Goal: Task Accomplishment & Management: Use online tool/utility

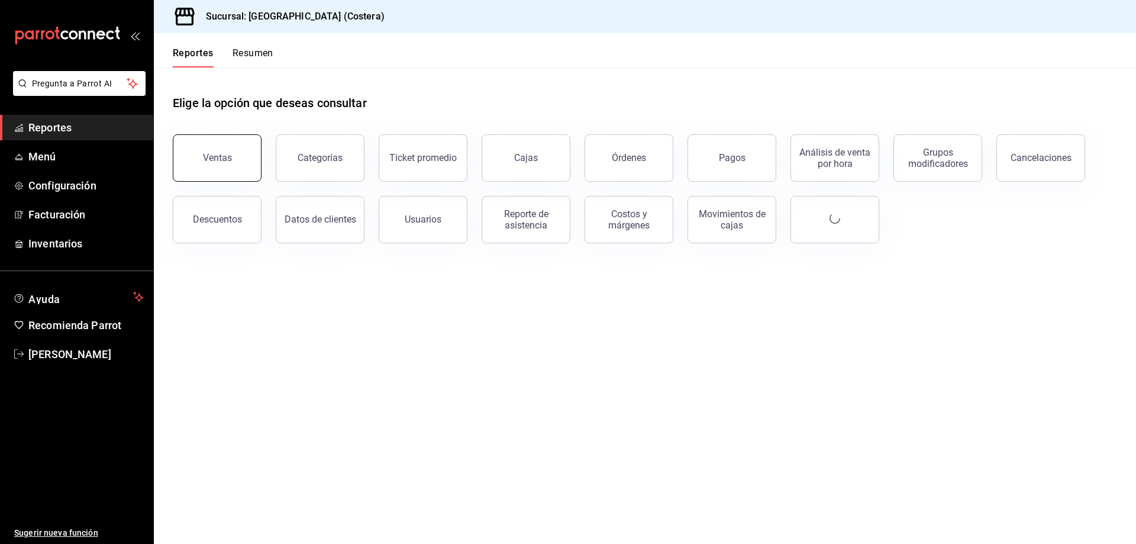
click at [206, 162] on div "Ventas" at bounding box center [217, 157] width 29 height 11
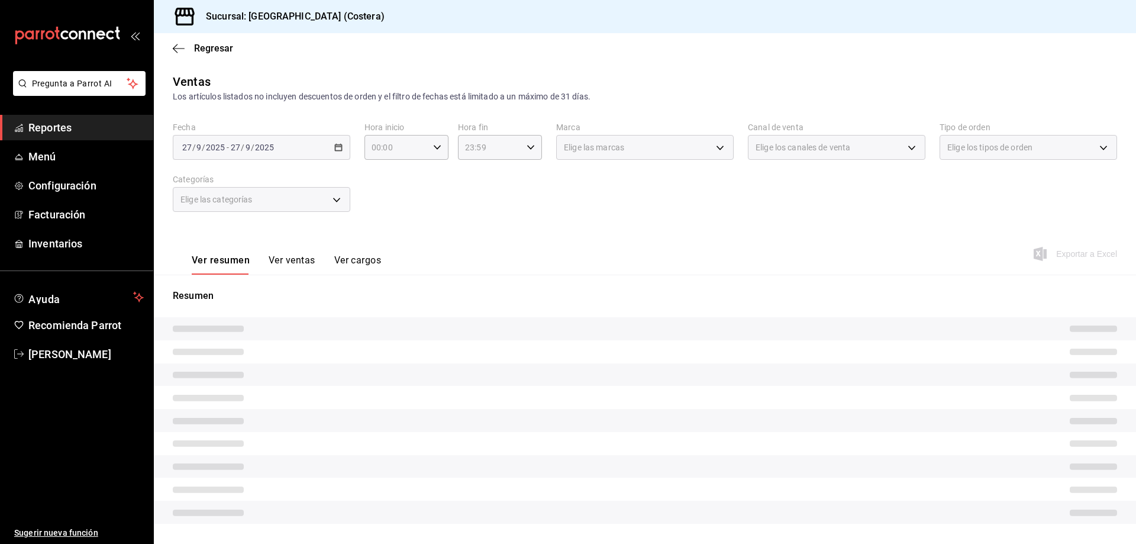
click at [276, 203] on div "Elige las categorías" at bounding box center [262, 199] width 178 height 25
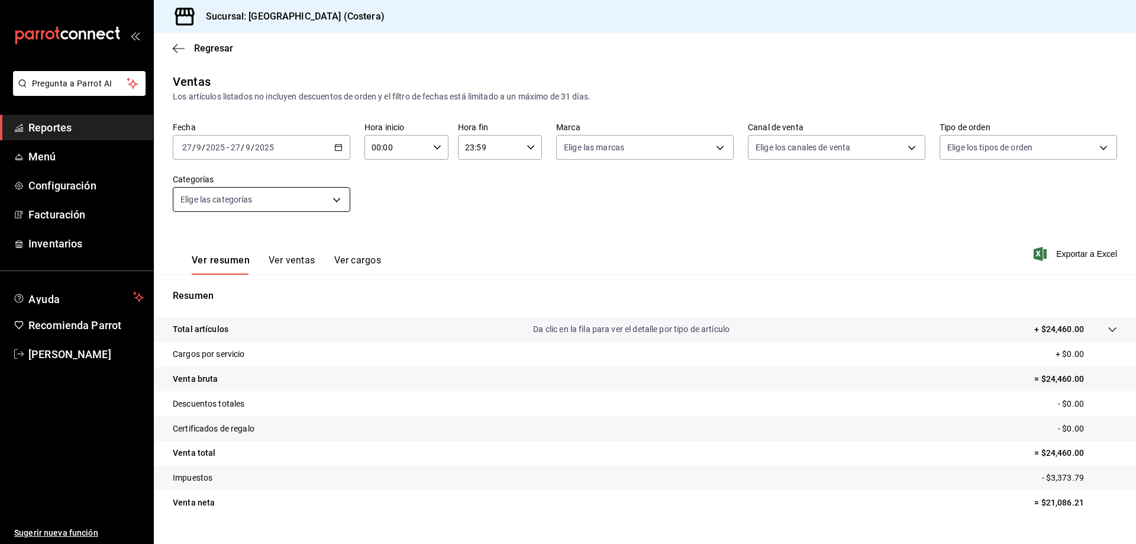
click at [330, 201] on body "Pregunta a Parrot AI Reportes Menú Configuración Facturación Inventarios Ayuda …" at bounding box center [568, 272] width 1136 height 544
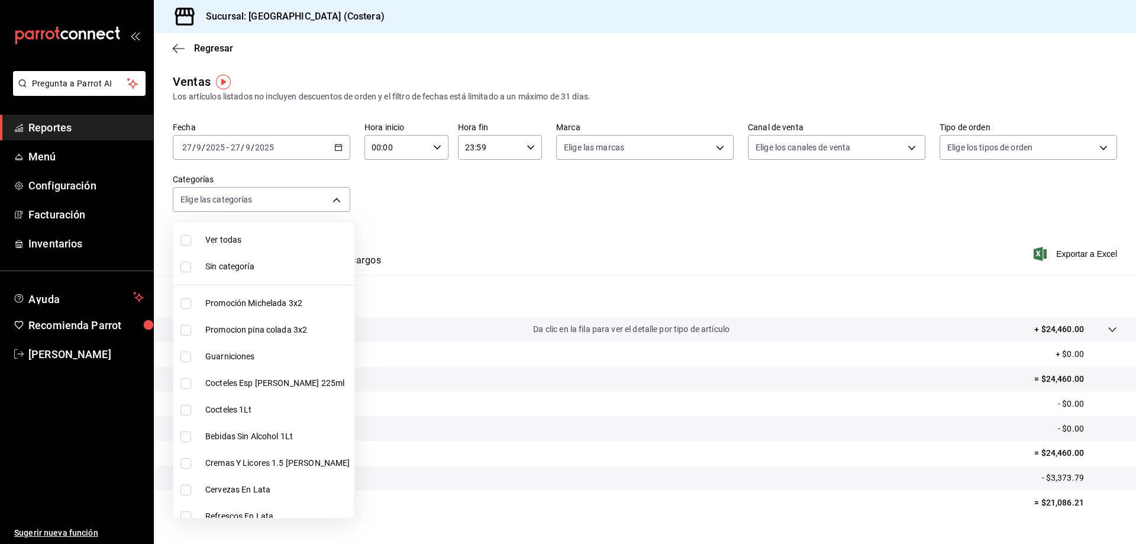
click at [186, 236] on input "checkbox" at bounding box center [186, 240] width 11 height 11
checkbox input "true"
type input "f9973abf-4d50-430f-a3a0-1be1e9b440c3,4500806b-e482-404f-ace7-b7714d25f1ae,b7f0a…"
checkbox input "true"
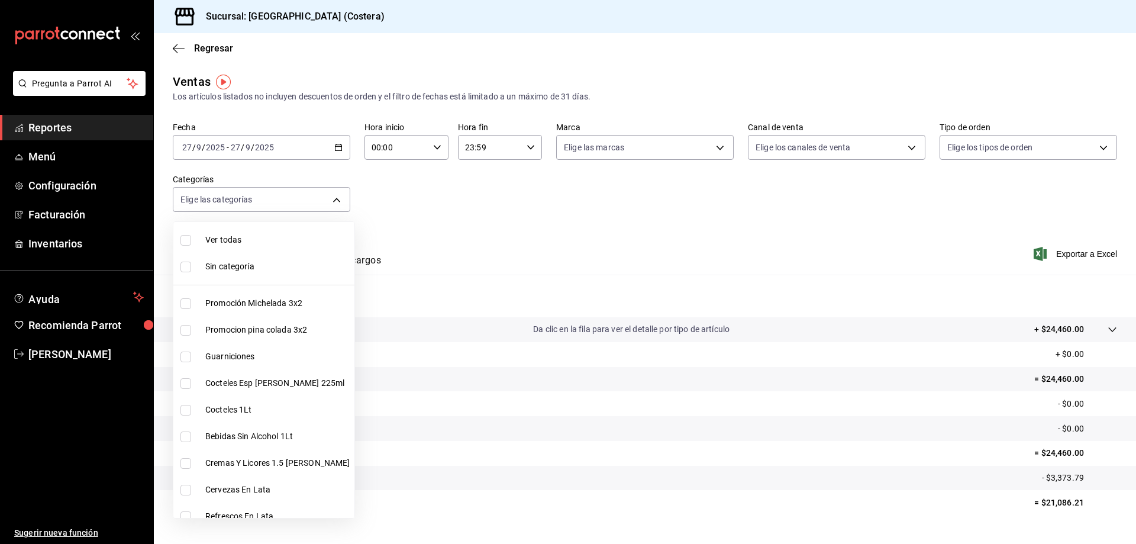
checkbox input "true"
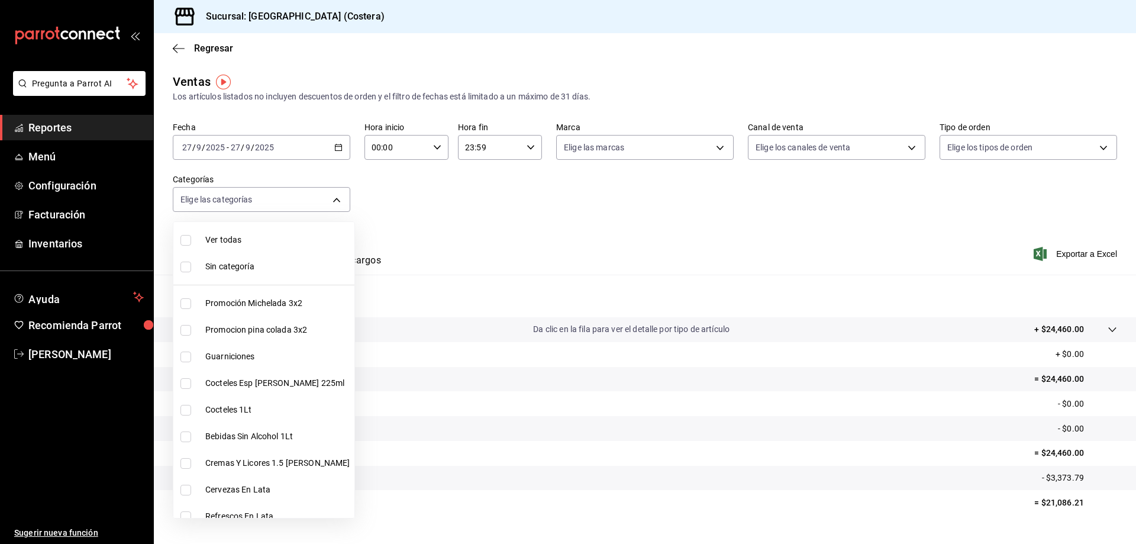
checkbox input "true"
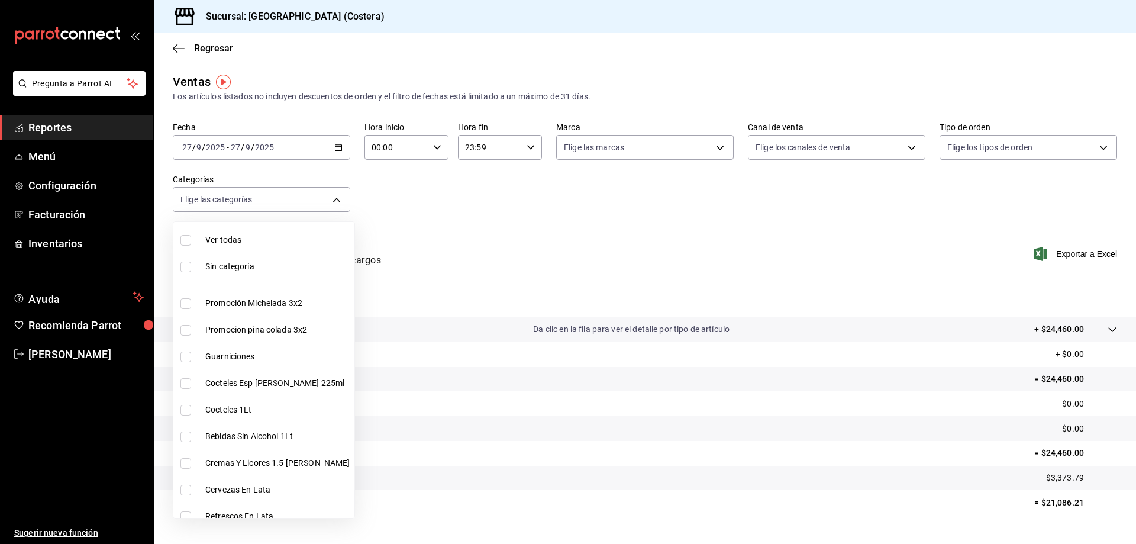
checkbox input "true"
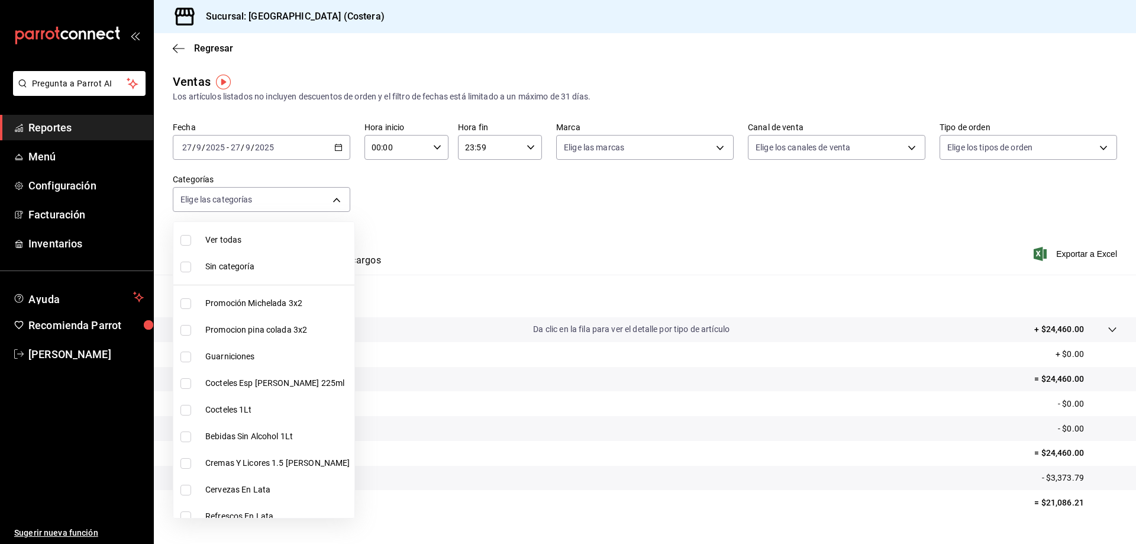
checkbox input "true"
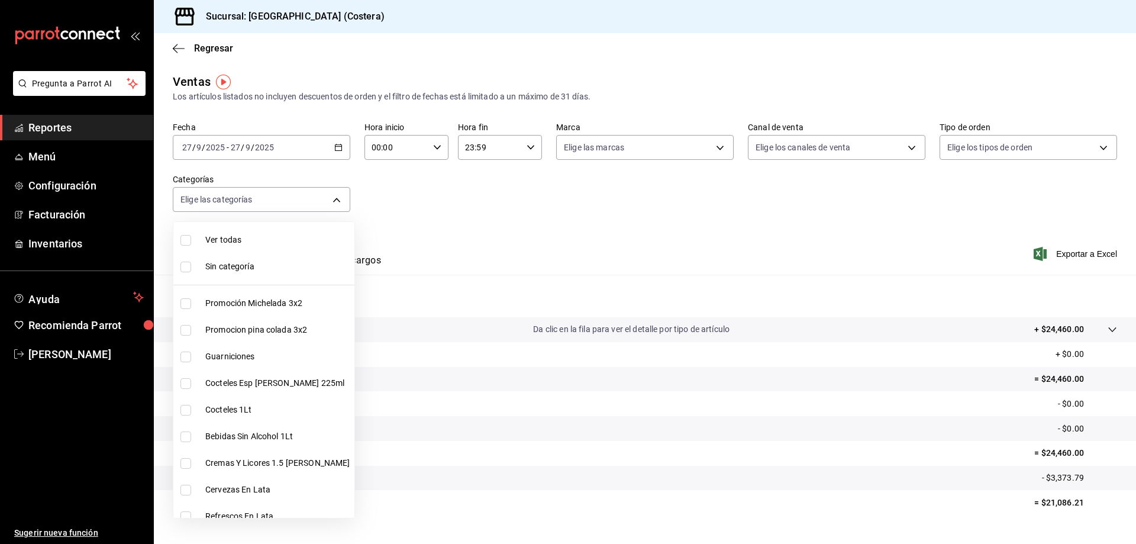
checkbox input "true"
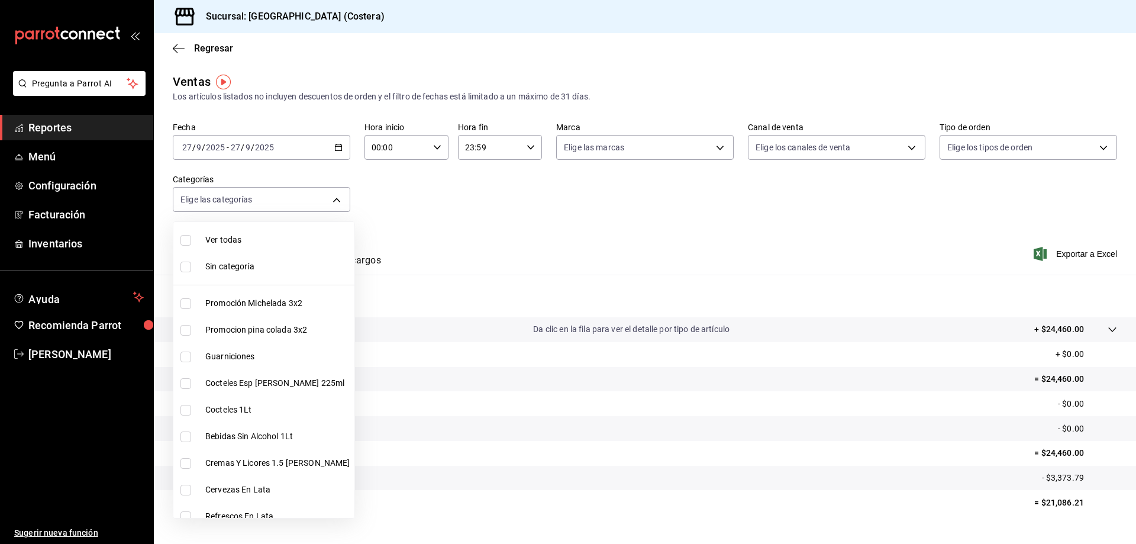
checkbox input "true"
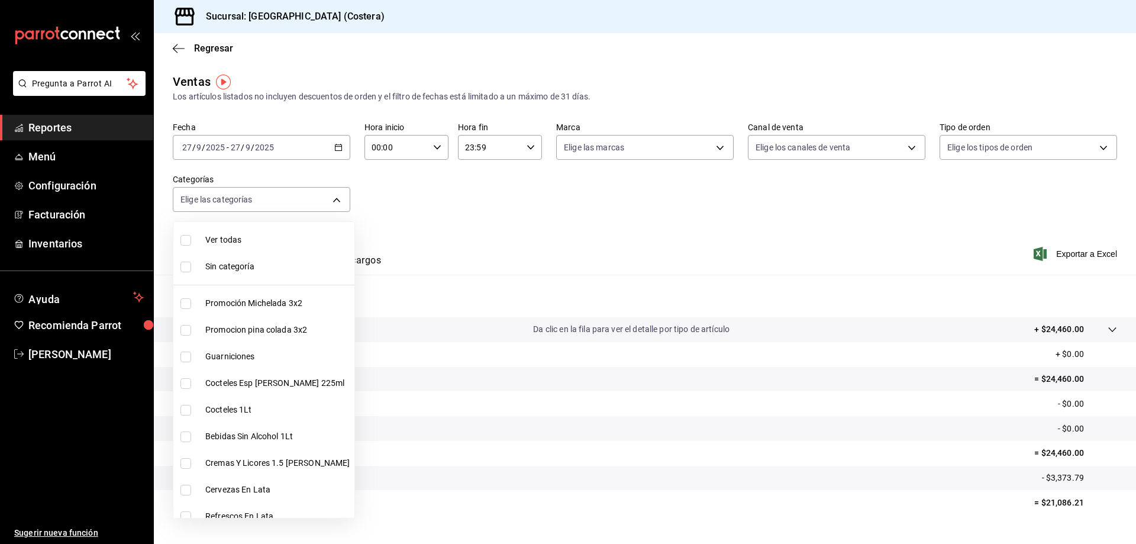
checkbox input "true"
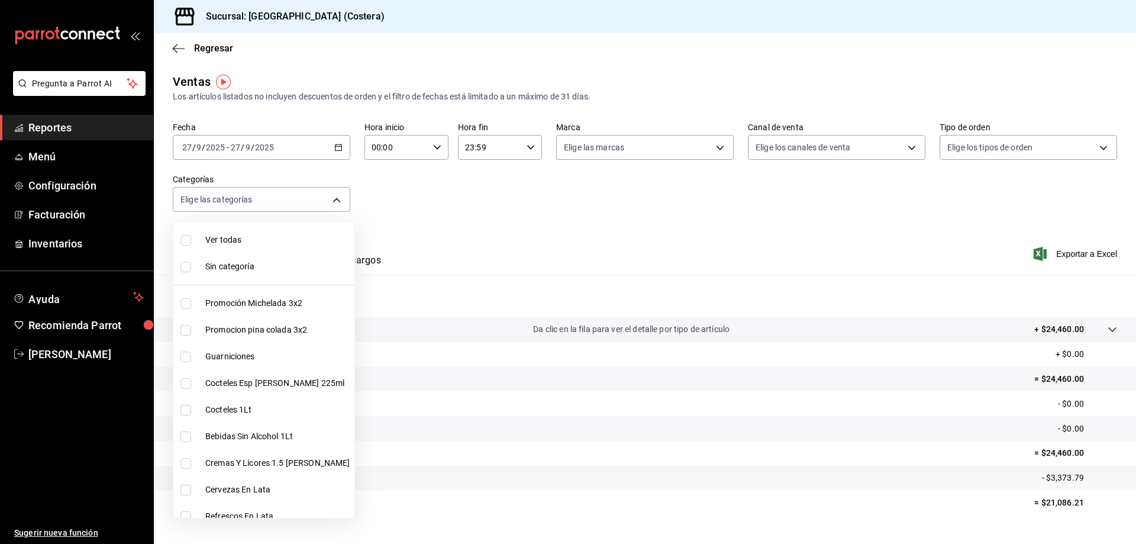
checkbox input "true"
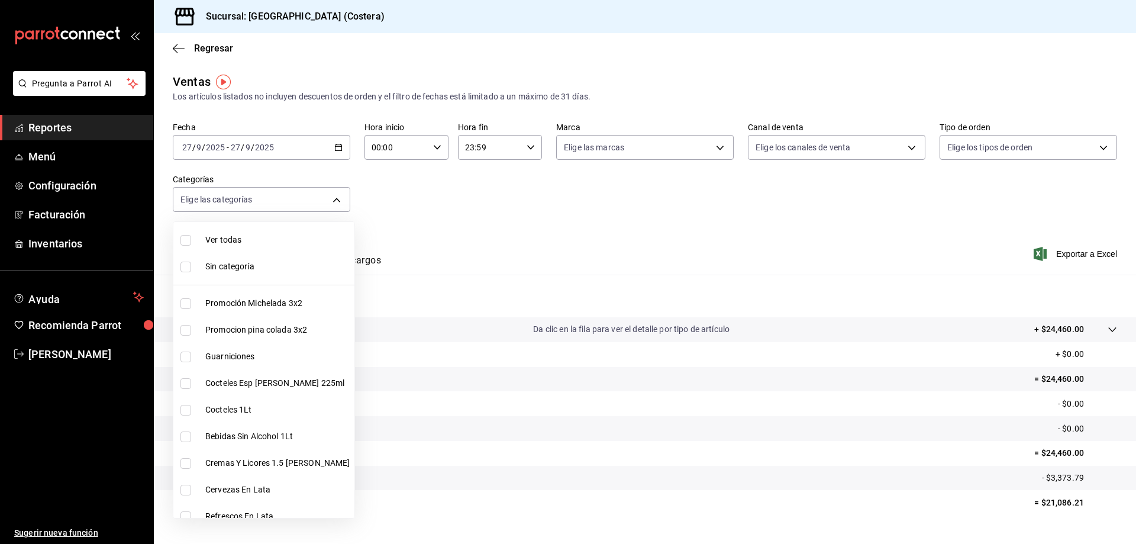
checkbox input "true"
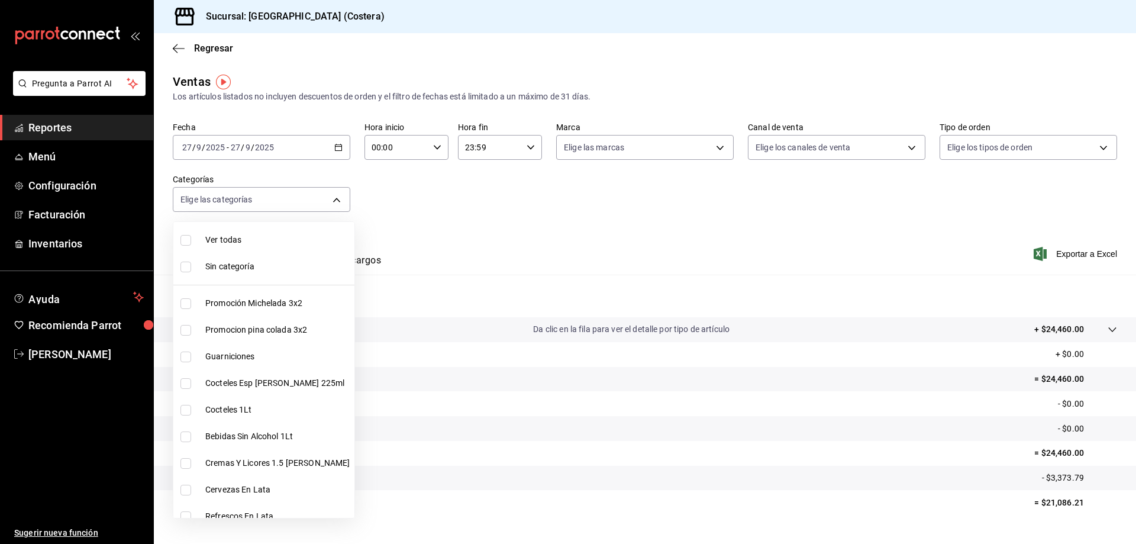
checkbox input "true"
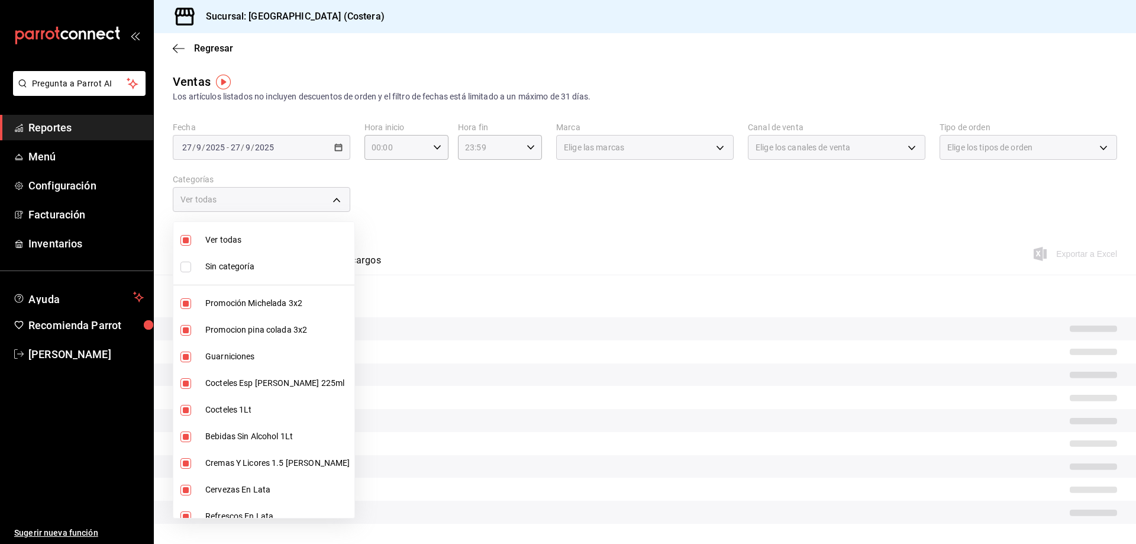
click at [187, 297] on li "Promoción Michelada 3x2" at bounding box center [263, 303] width 181 height 27
click at [183, 330] on input "checkbox" at bounding box center [186, 330] width 11 height 11
checkbox input "false"
type input "b7f0a2f8-73a7-493e-bd9f-aae48daa7334,7e7b79c3-7a3a-4d02-bd2a-fda91b88f102,5d8d5…"
checkbox input "false"
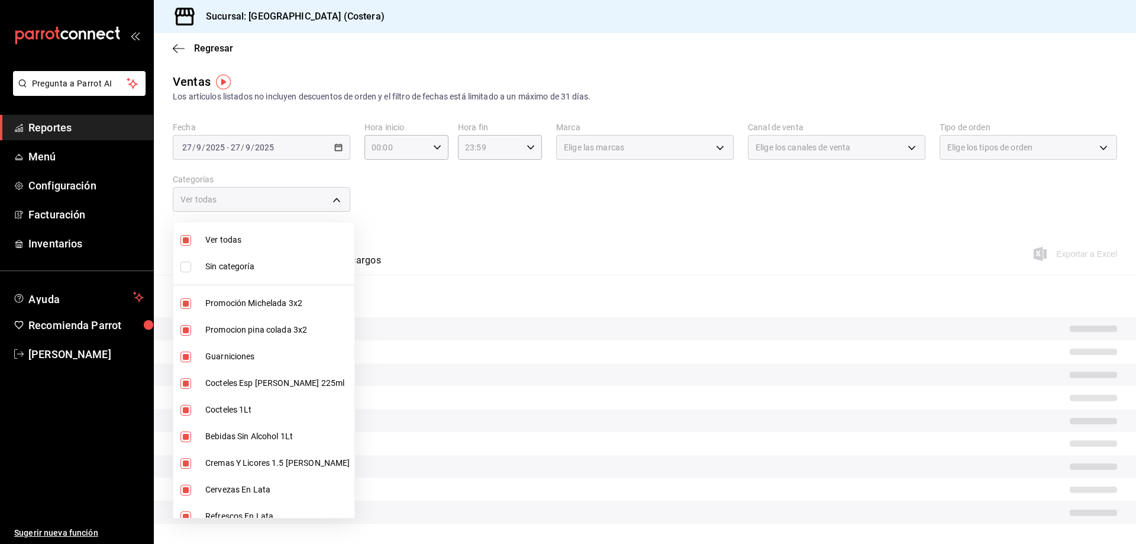
checkbox input "false"
click at [185, 379] on input "checkbox" at bounding box center [186, 383] width 11 height 11
checkbox input "false"
click at [183, 410] on input "checkbox" at bounding box center [186, 410] width 11 height 11
checkbox input "false"
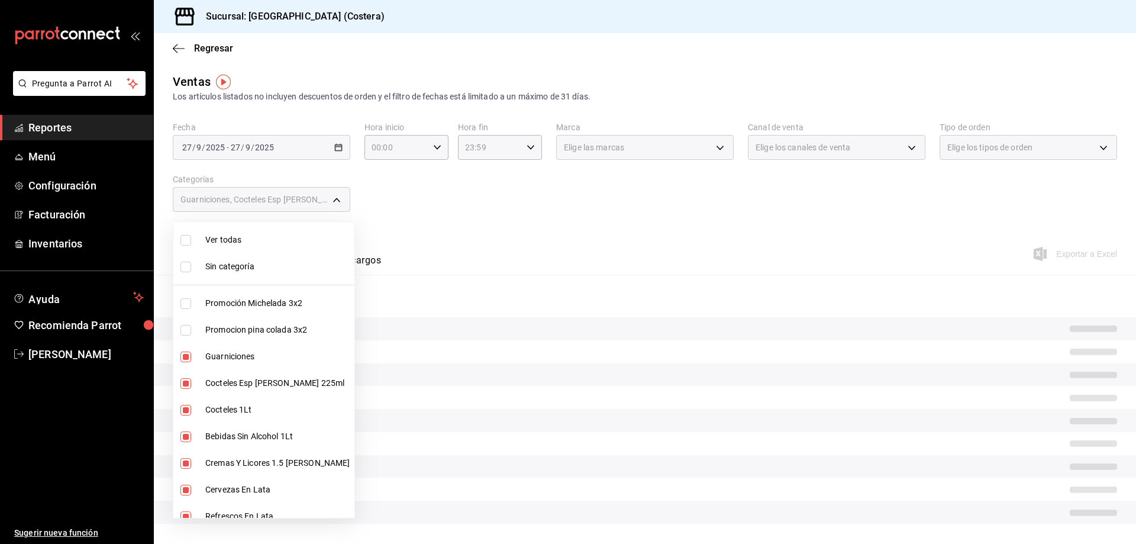
click at [187, 436] on input "checkbox" at bounding box center [186, 437] width 11 height 11
checkbox input "false"
type input "b7f0a2f8-73a7-493e-bd9f-aae48daa7334,bd823bea-44a0-4702-b161-baea2a5d7c25,fd601…"
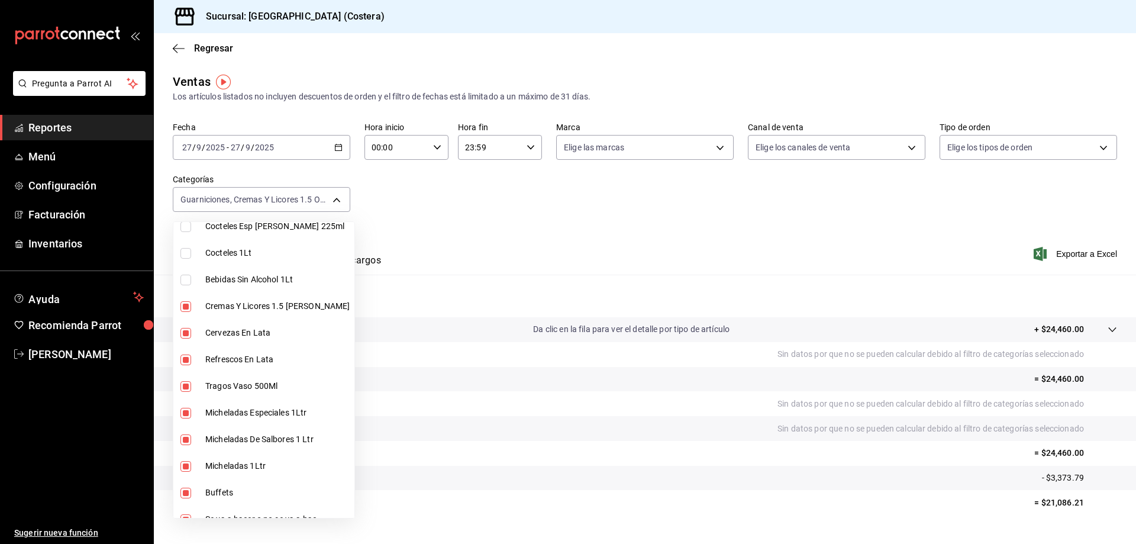
scroll to position [178, 0]
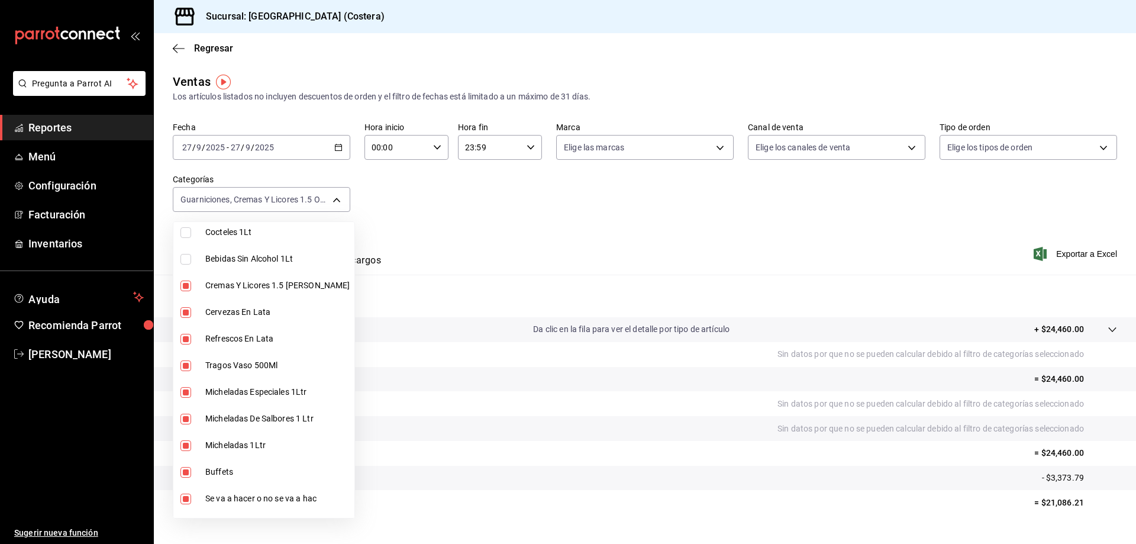
click at [188, 284] on input "checkbox" at bounding box center [186, 286] width 11 height 11
checkbox input "false"
click at [186, 311] on input "checkbox" at bounding box center [186, 312] width 11 height 11
checkbox input "false"
click at [187, 338] on input "checkbox" at bounding box center [186, 339] width 11 height 11
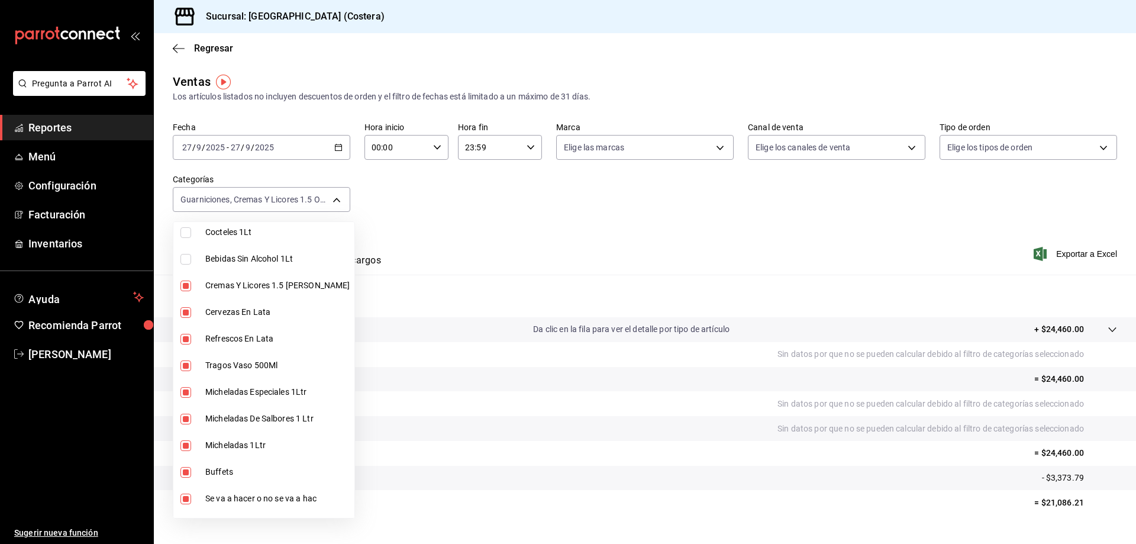
checkbox input "false"
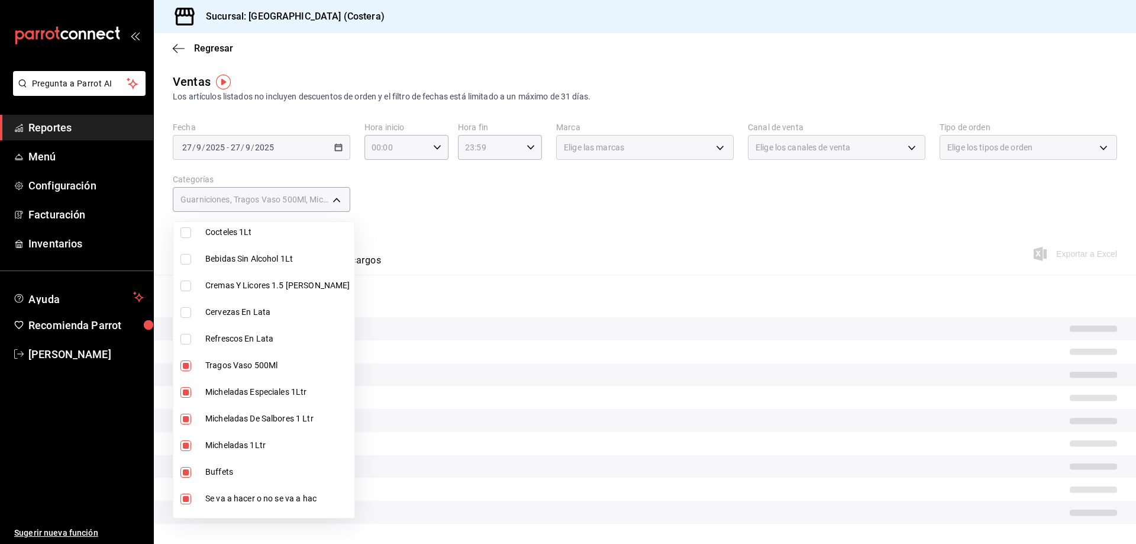
type input "b7f0a2f8-73a7-493e-bd9f-aae48daa7334,ecdbe8f6-90d0-4d88-a52d-28ba7ff2eb2f,6133c…"
click at [186, 363] on input "checkbox" at bounding box center [186, 365] width 11 height 11
checkbox input "false"
click at [183, 390] on input "checkbox" at bounding box center [186, 392] width 11 height 11
checkbox input "false"
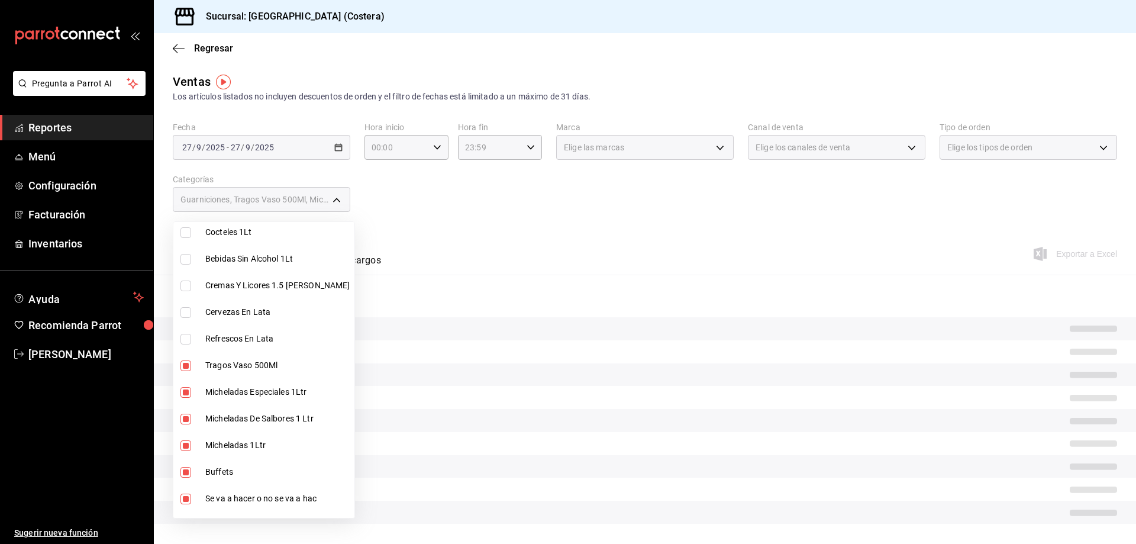
click at [184, 417] on input "checkbox" at bounding box center [186, 419] width 11 height 11
checkbox input "false"
click at [183, 441] on input "checkbox" at bounding box center [186, 445] width 11 height 11
checkbox input "false"
type input "b7f0a2f8-73a7-493e-bd9f-aae48daa7334,a6ccece2-b5e1-4d3d-ae72-43ec26be992e,5272f…"
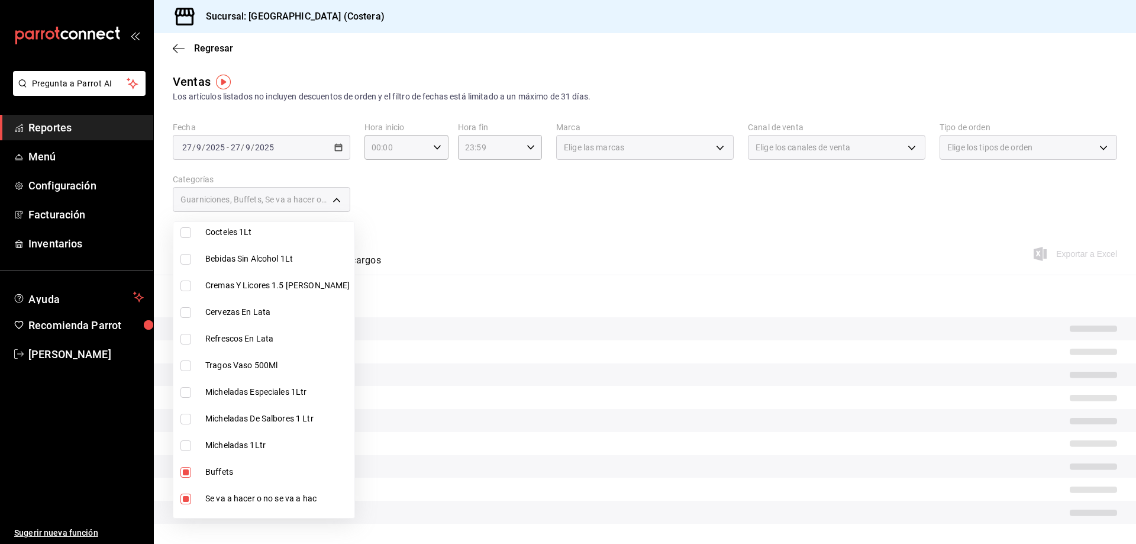
click at [188, 469] on input "checkbox" at bounding box center [186, 472] width 11 height 11
checkbox input "false"
type input "b7f0a2f8-73a7-493e-bd9f-aae48daa7334,5272fed6-c15e-4e30-9d60-a3cf52010be0,eba2e…"
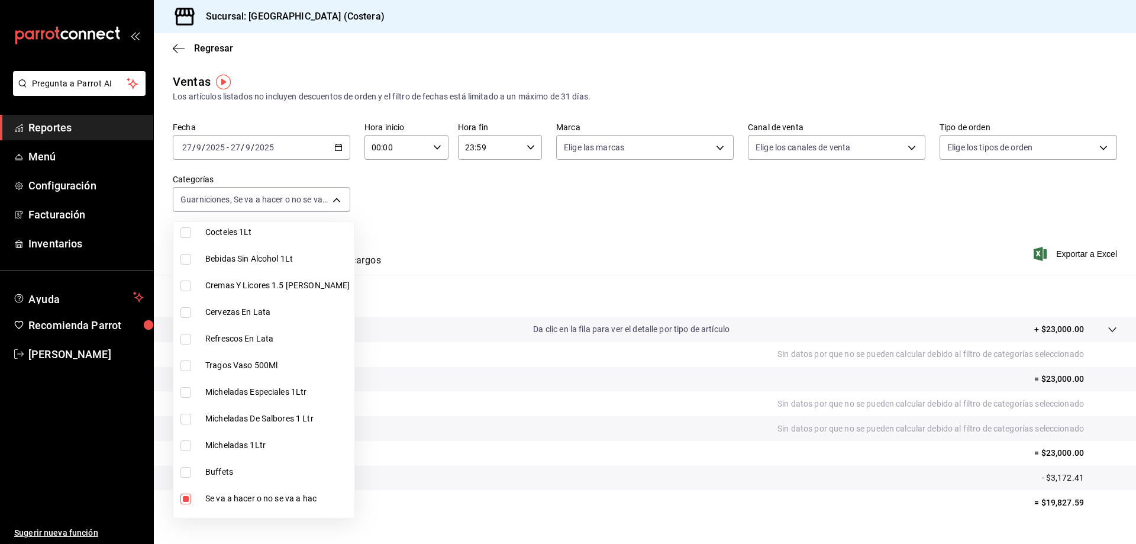
click at [511, 215] on div at bounding box center [568, 272] width 1136 height 544
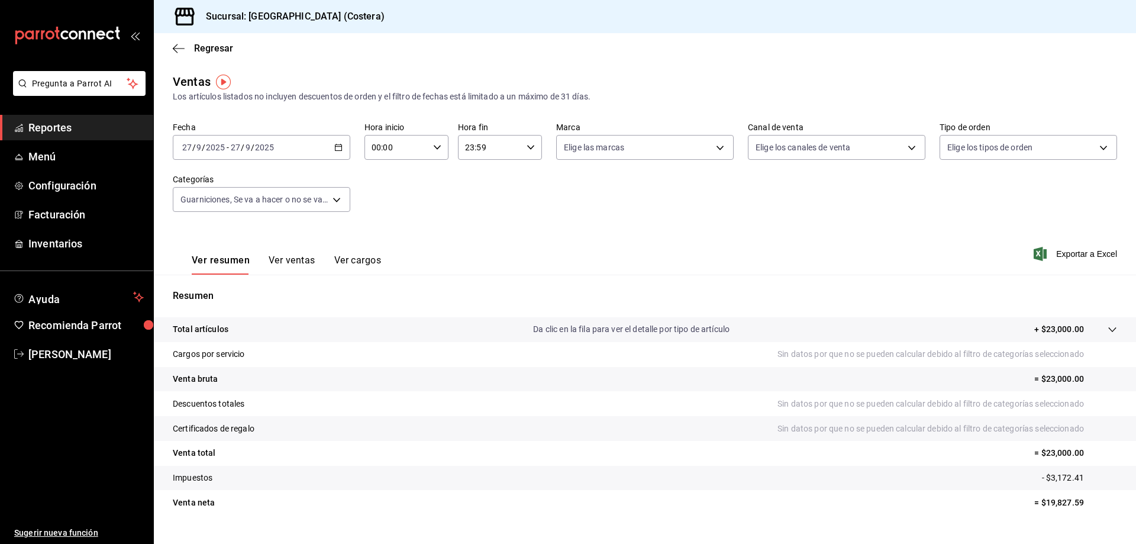
click at [298, 258] on button "Ver ventas" at bounding box center [292, 265] width 47 height 20
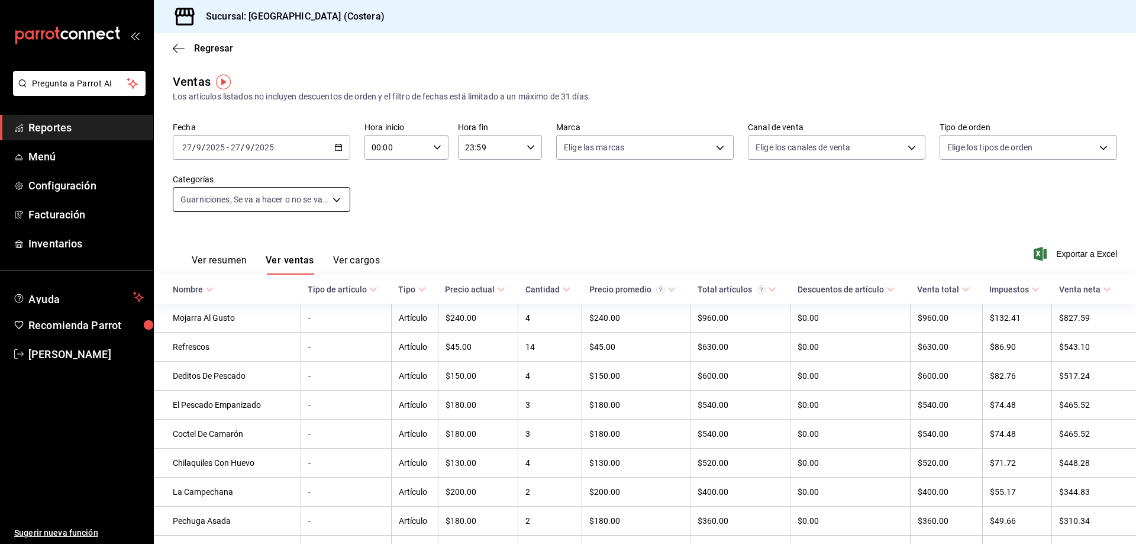
click at [313, 204] on body "Pregunta a Parrot AI Reportes Menú Configuración Facturación Inventarios Ayuda …" at bounding box center [568, 272] width 1136 height 544
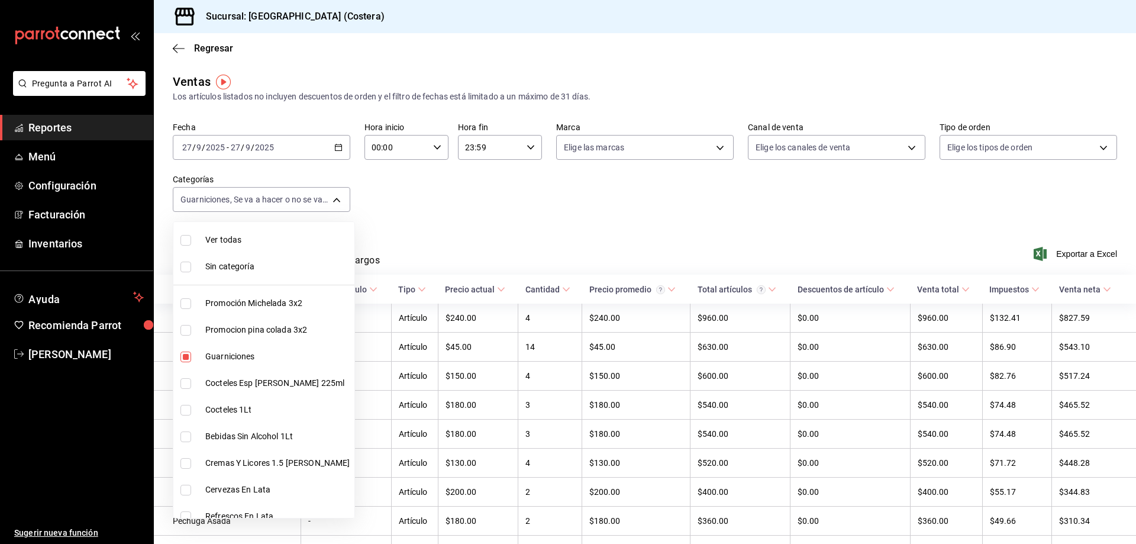
click at [430, 232] on div at bounding box center [568, 272] width 1136 height 544
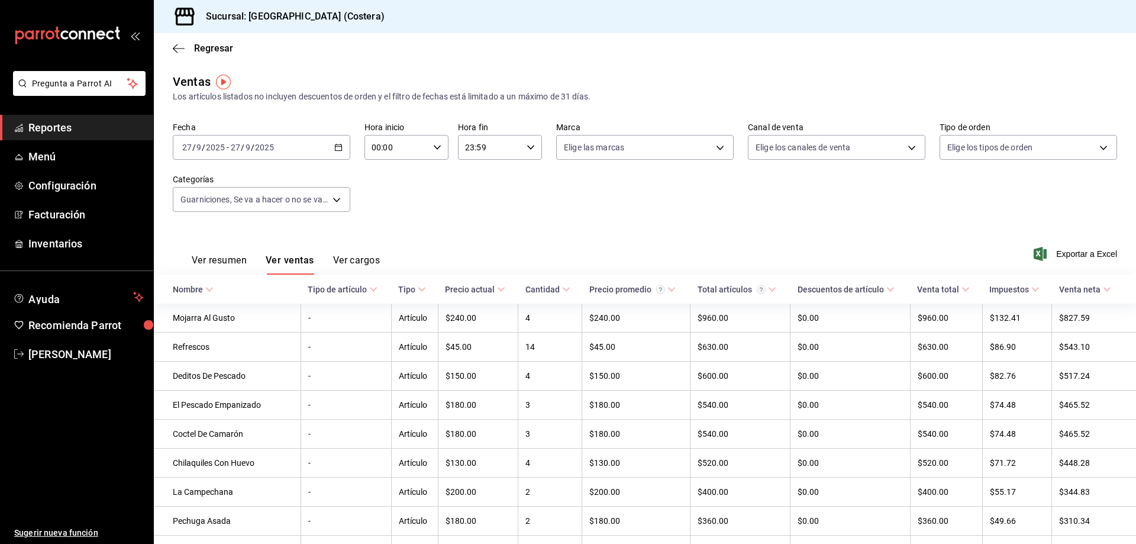
click at [236, 259] on button "Ver resumen" at bounding box center [219, 265] width 55 height 20
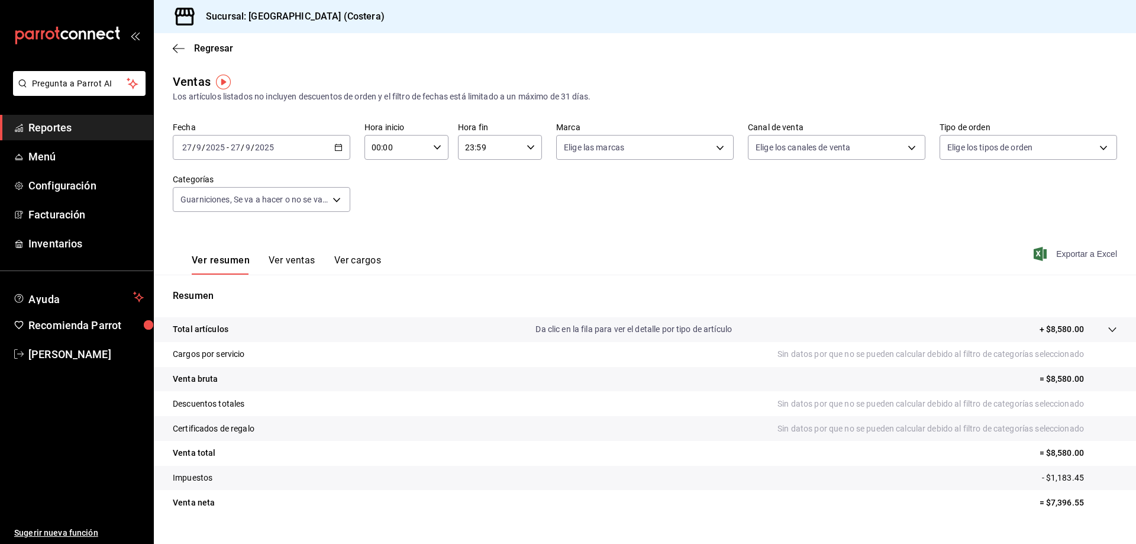
click at [1073, 255] on span "Exportar a Excel" at bounding box center [1076, 254] width 81 height 14
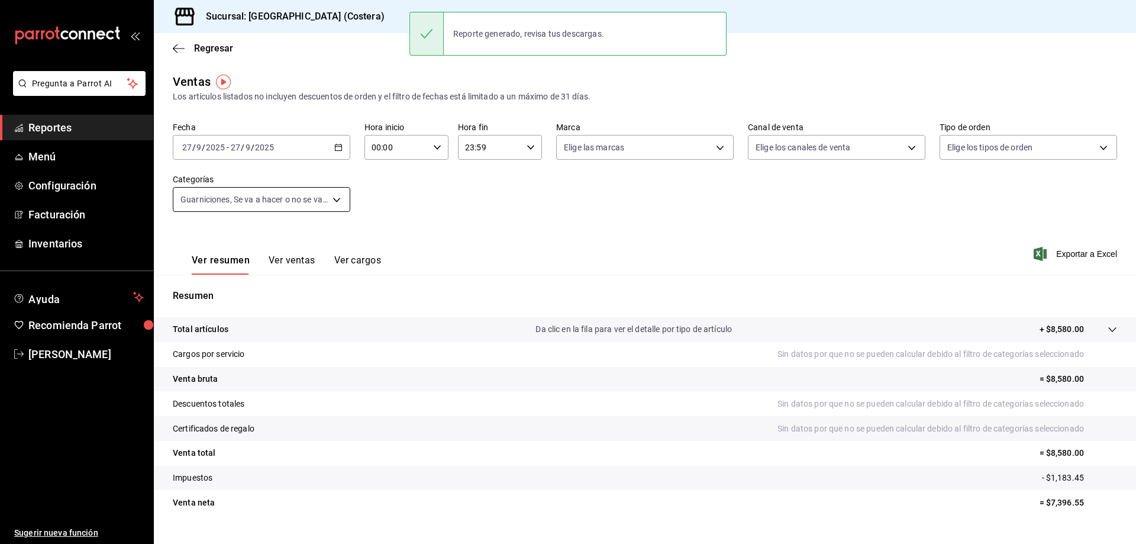
click at [294, 204] on body "Pregunta a Parrot AI Reportes Menú Configuración Facturación Inventarios Ayuda …" at bounding box center [568, 272] width 1136 height 544
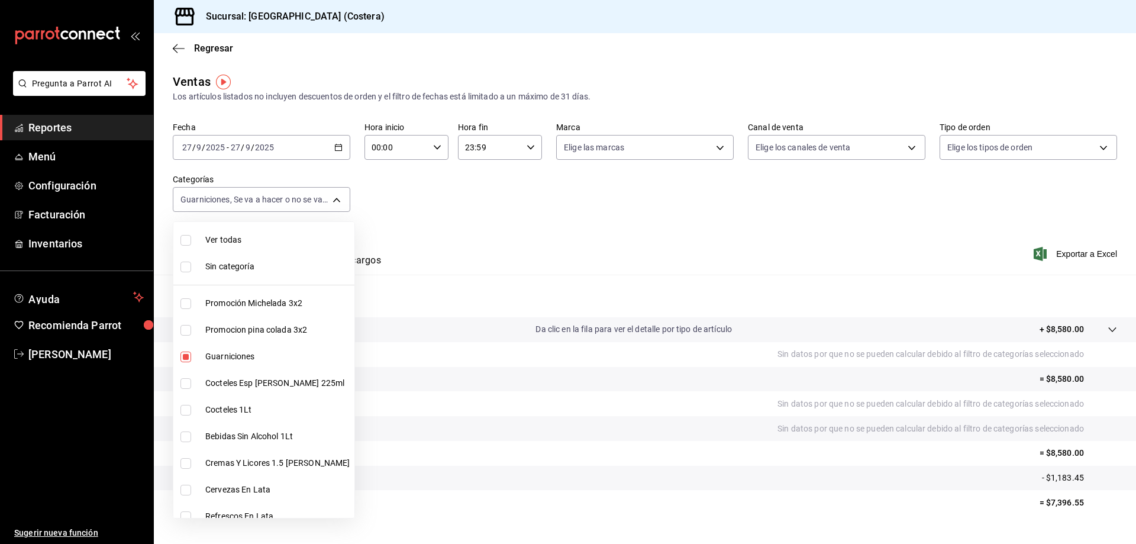
click at [188, 239] on input "checkbox" at bounding box center [186, 240] width 11 height 11
checkbox input "true"
type input "f9973abf-4d50-430f-a3a0-1be1e9b440c3,4500806b-e482-404f-ace7-b7714d25f1ae,b7f0a…"
checkbox input "true"
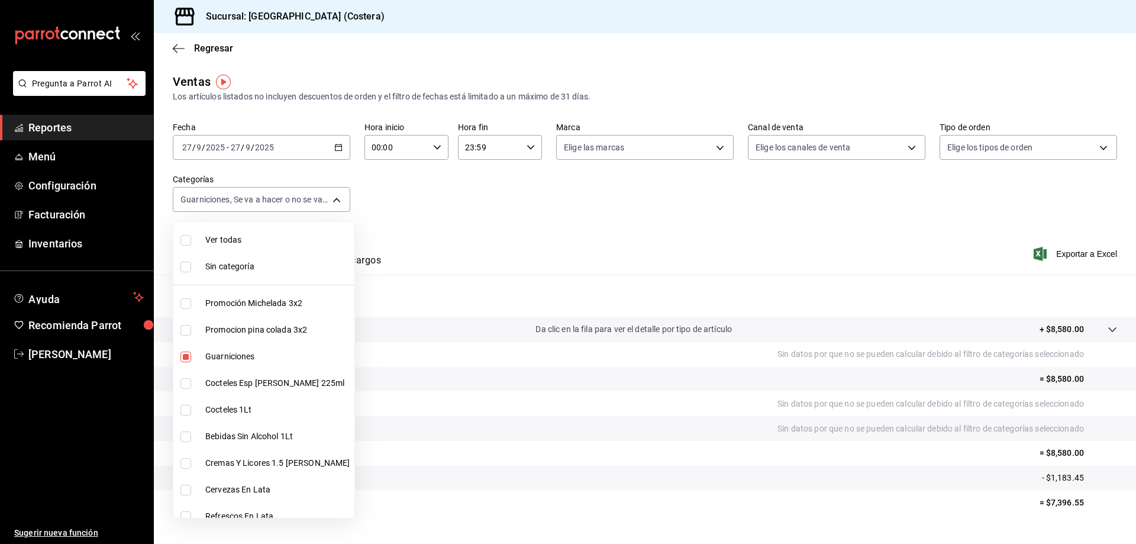
checkbox input "true"
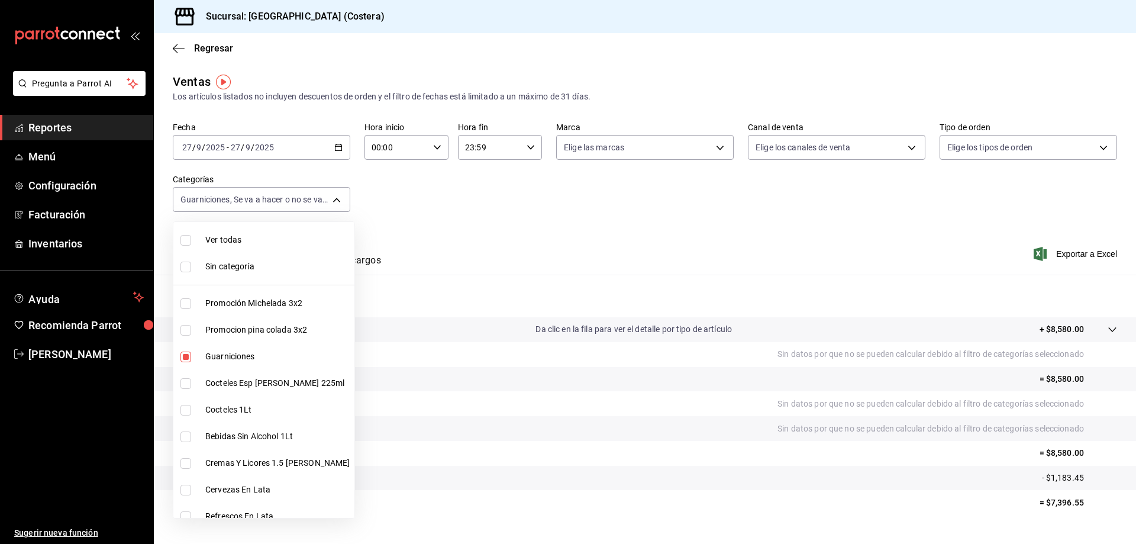
checkbox input "true"
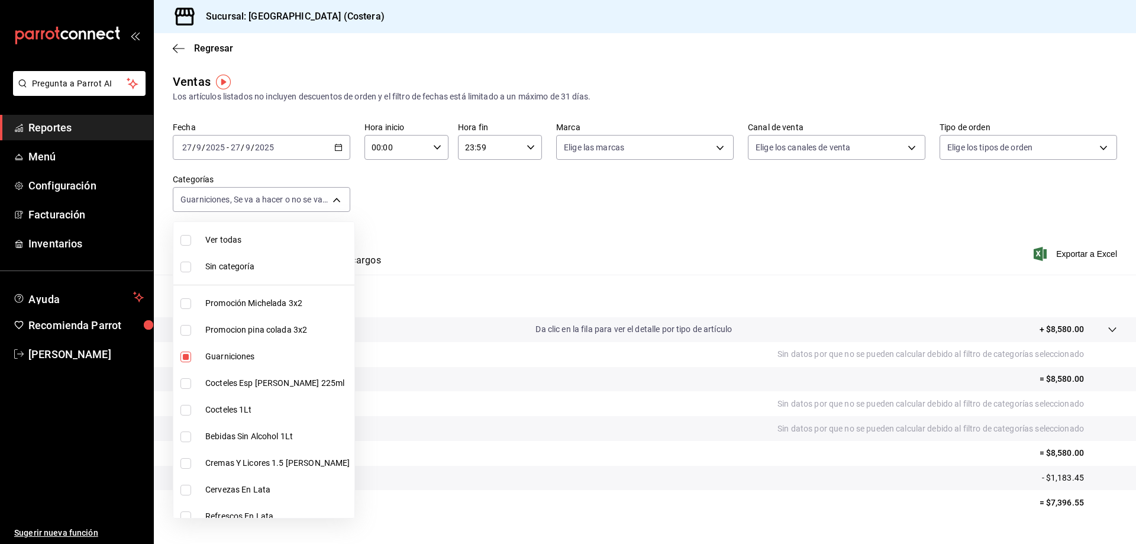
checkbox input "true"
click at [187, 239] on input "checkbox" at bounding box center [186, 240] width 11 height 11
checkbox input "false"
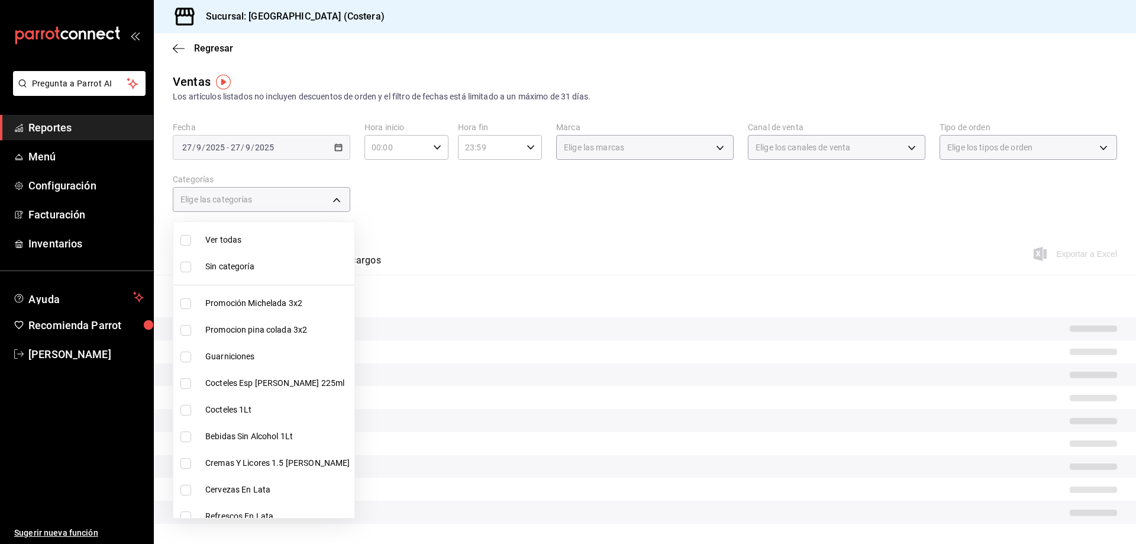
checkbox input "false"
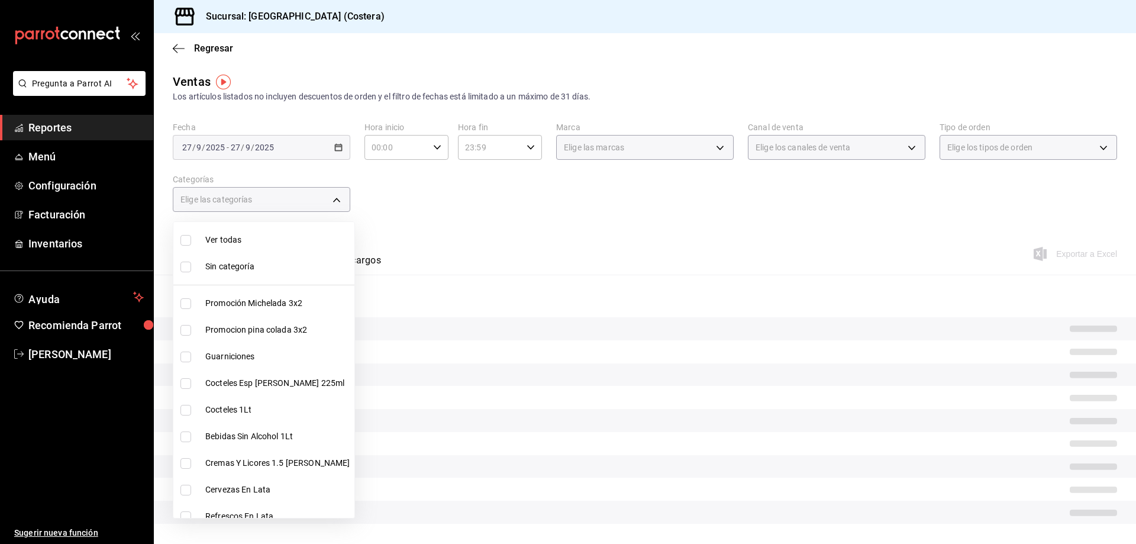
checkbox input "false"
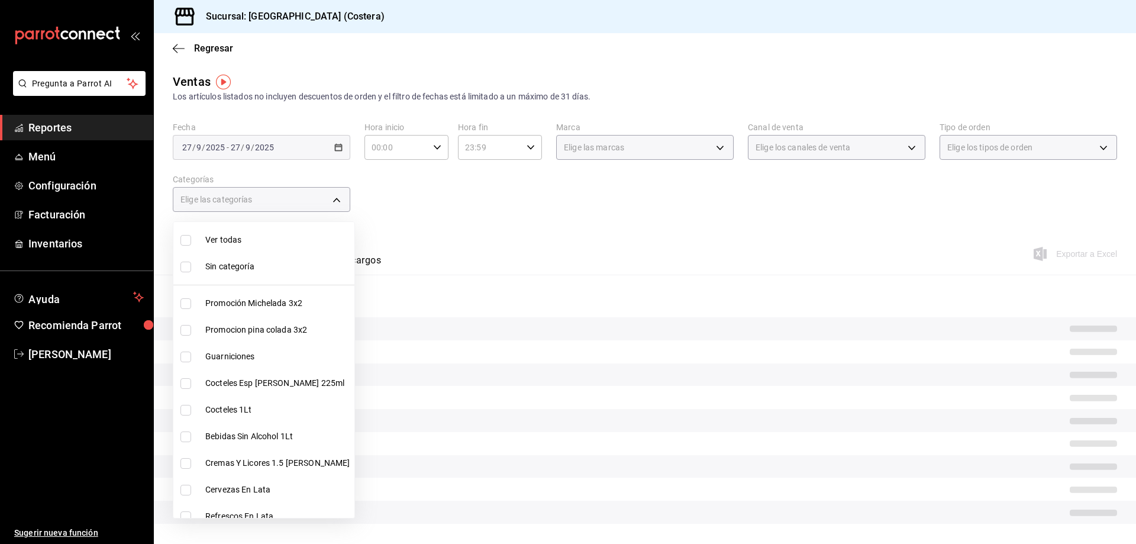
checkbox input "false"
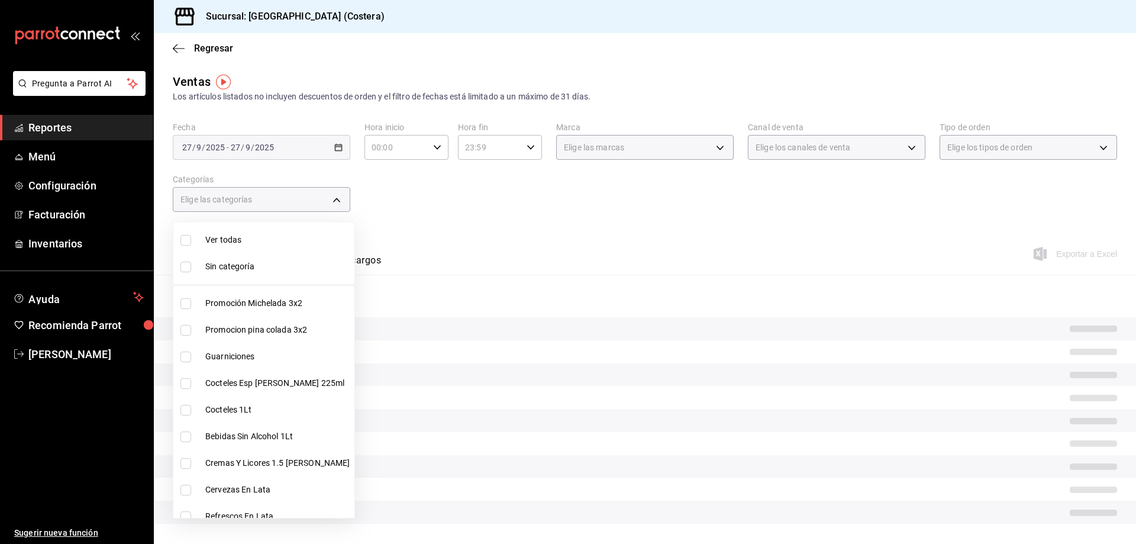
checkbox input "false"
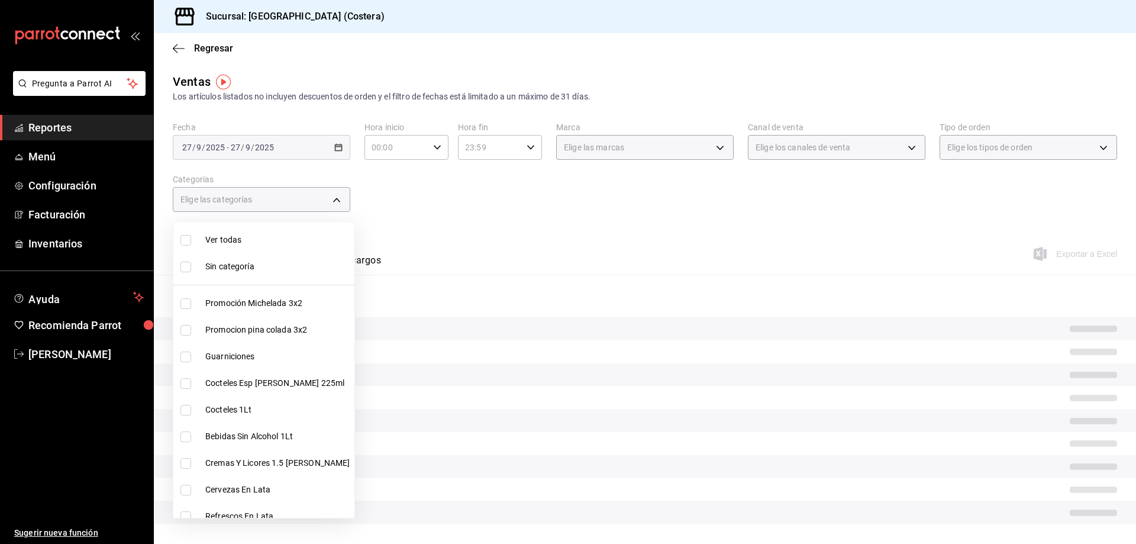
checkbox input "false"
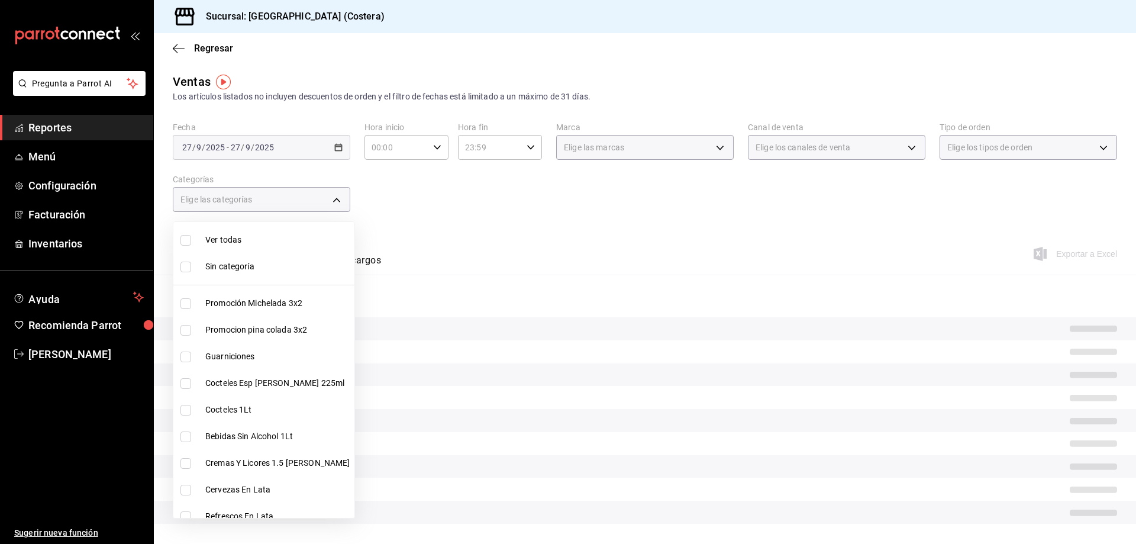
checkbox input "false"
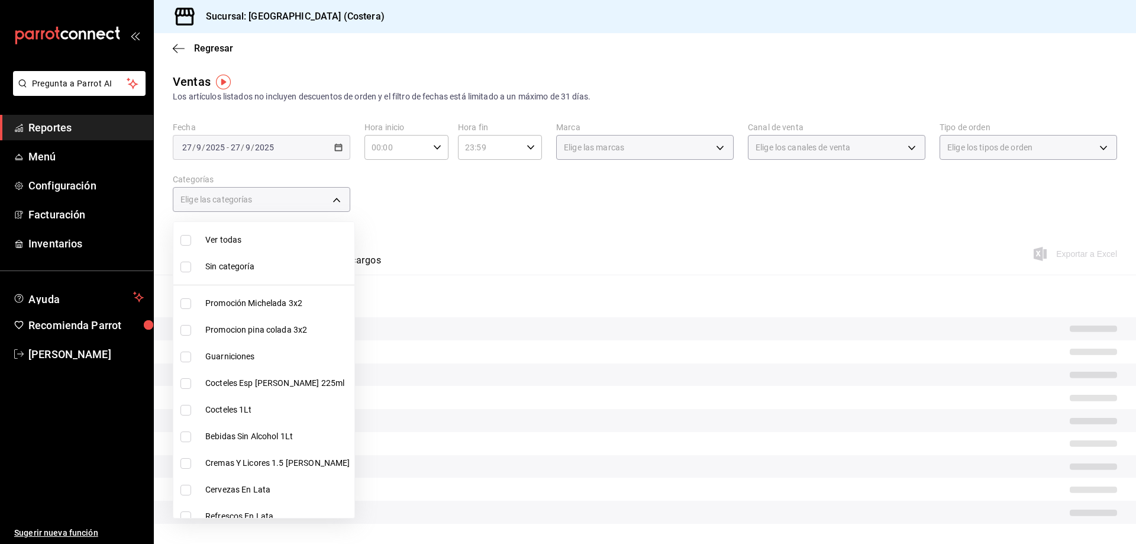
checkbox input "false"
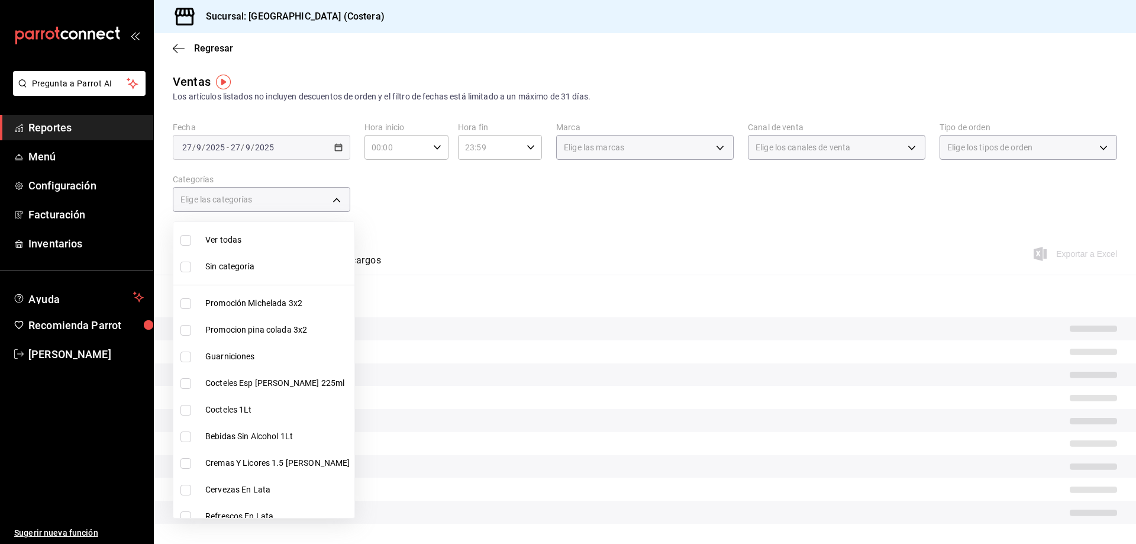
checkbox input "false"
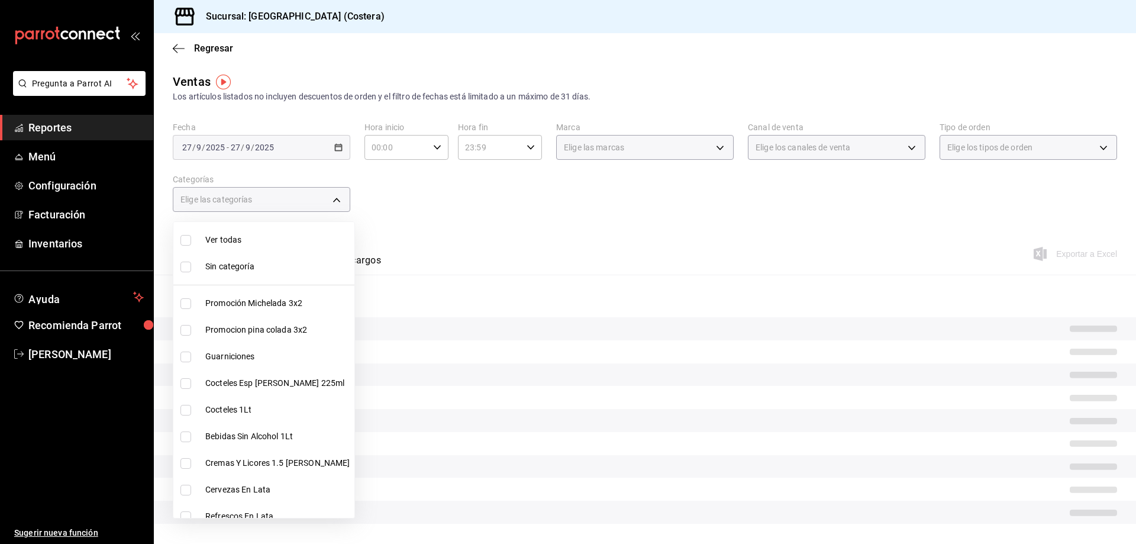
checkbox input "false"
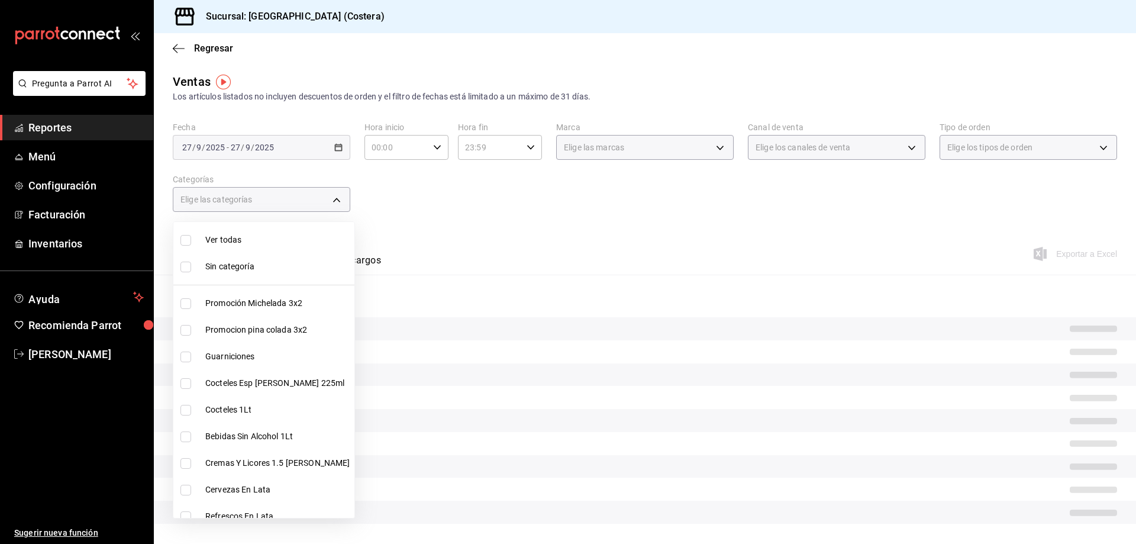
checkbox input "false"
click at [188, 301] on input "checkbox" at bounding box center [186, 303] width 11 height 11
checkbox input "true"
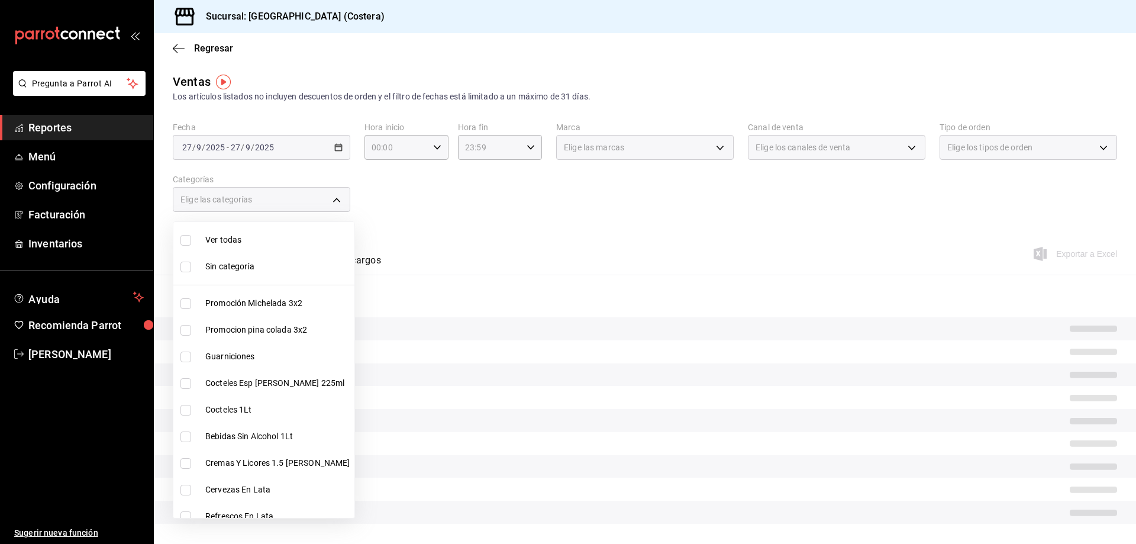
click at [188, 330] on input "checkbox" at bounding box center [186, 330] width 11 height 11
checkbox input "true"
click at [185, 381] on input "checkbox" at bounding box center [186, 383] width 11 height 11
checkbox input "true"
click at [188, 411] on input "checkbox" at bounding box center [186, 410] width 11 height 11
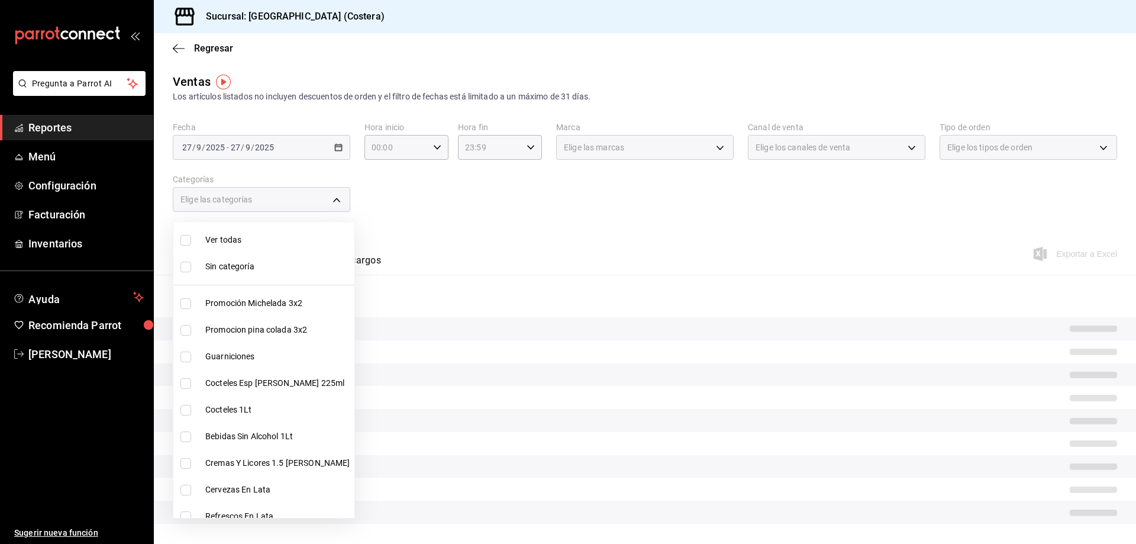
checkbox input "true"
click at [190, 435] on input "checkbox" at bounding box center [186, 437] width 11 height 11
checkbox input "true"
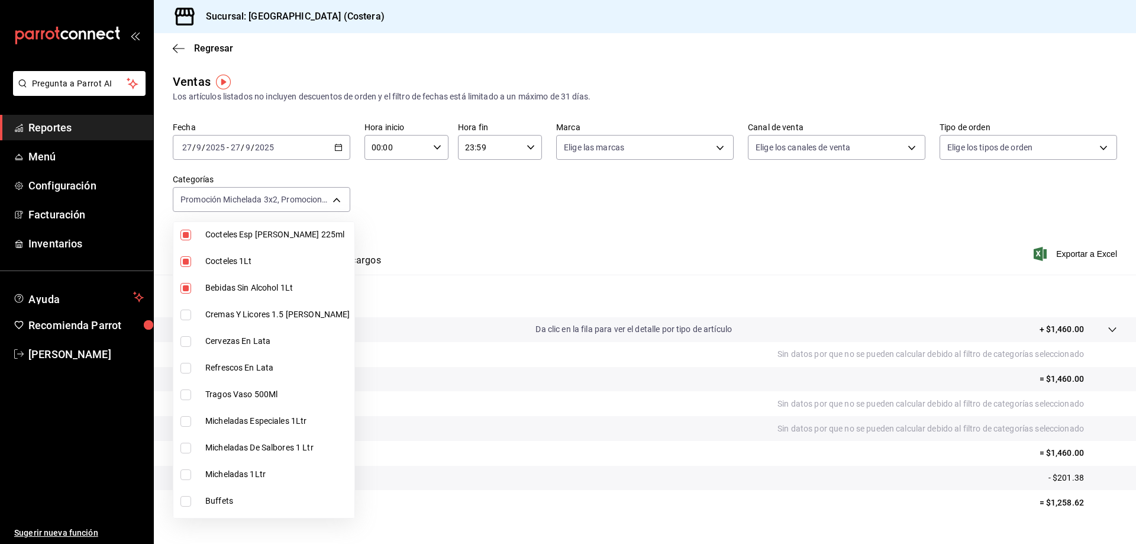
scroll to position [178, 0]
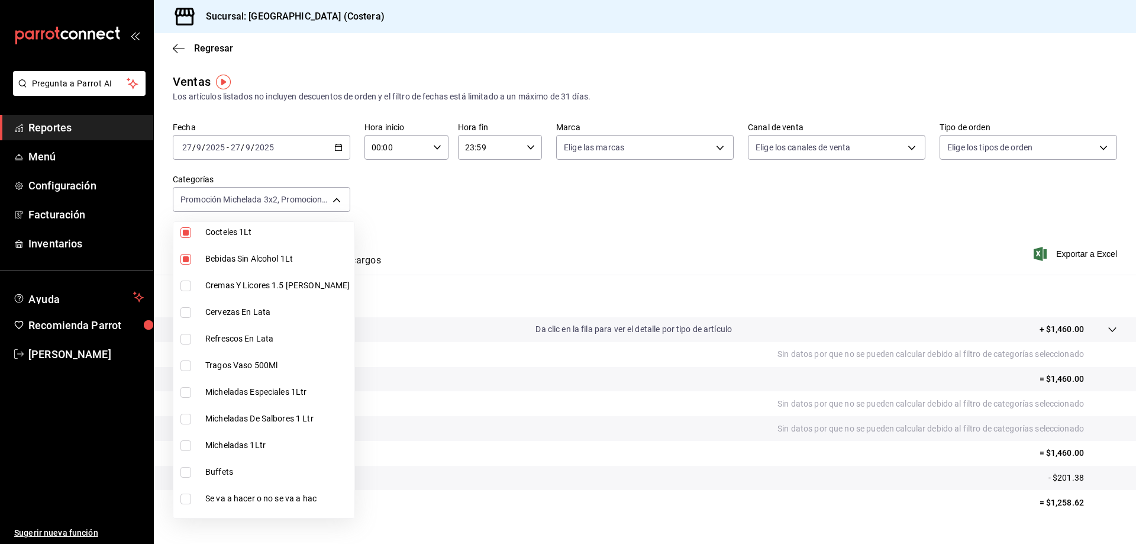
click at [182, 272] on li "Bebidas Sin Alcohol 1Lt" at bounding box center [263, 259] width 181 height 27
type input "f9973abf-4d50-430f-a3a0-1be1e9b440c3,4500806b-e482-404f-ace7-b7714d25f1ae,7e7b7…"
click at [185, 259] on input "checkbox" at bounding box center [186, 259] width 11 height 11
checkbox input "true"
type input "f9973abf-4d50-430f-a3a0-1be1e9b440c3,4500806b-e482-404f-ace7-b7714d25f1ae,7e7b7…"
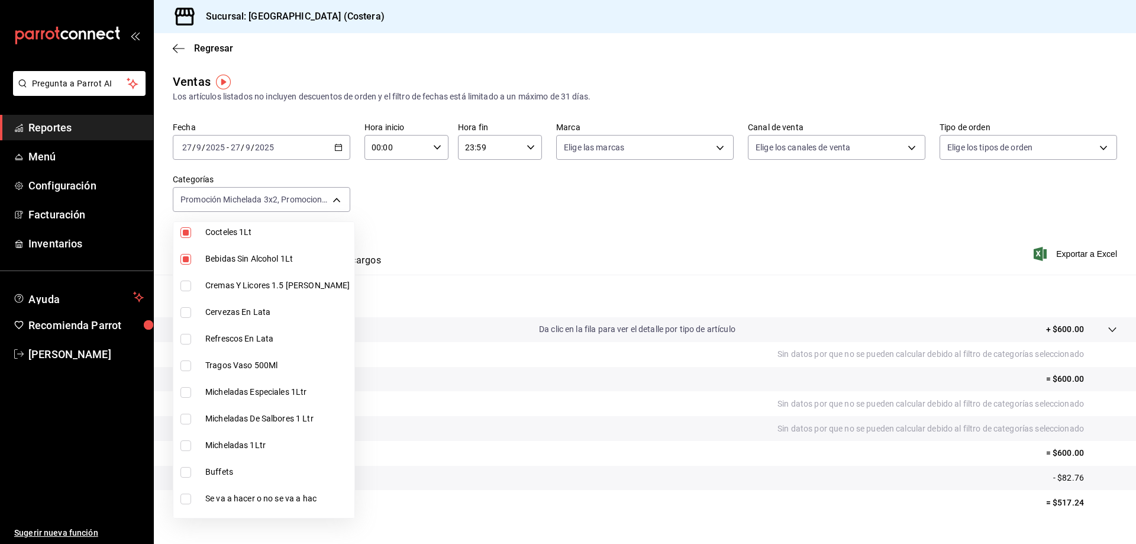
click at [187, 281] on input "checkbox" at bounding box center [186, 286] width 11 height 11
checkbox input "true"
click at [184, 311] on input "checkbox" at bounding box center [186, 312] width 11 height 11
checkbox input "true"
click at [183, 340] on input "checkbox" at bounding box center [186, 339] width 11 height 11
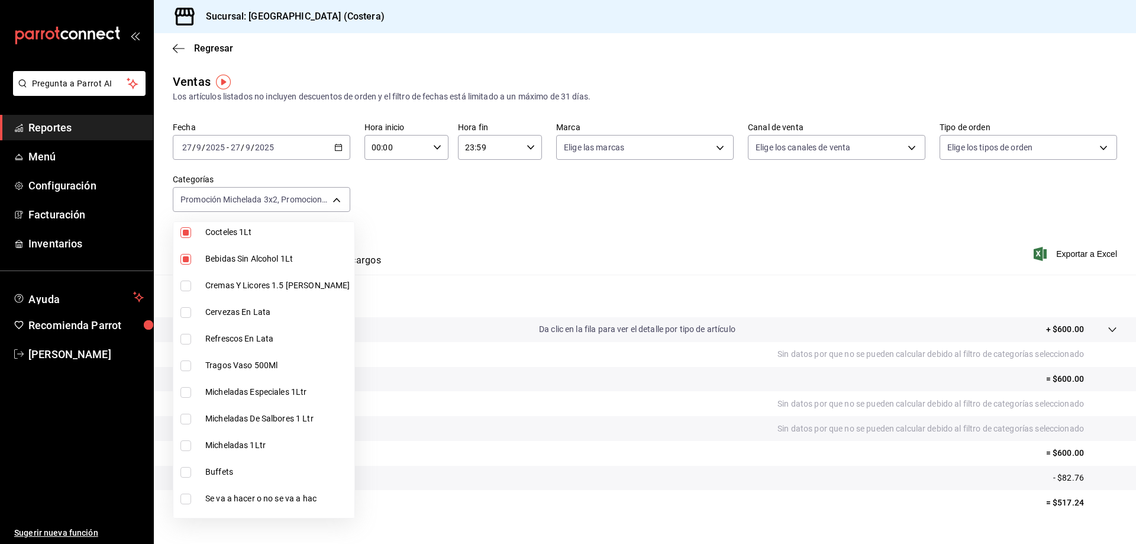
checkbox input "true"
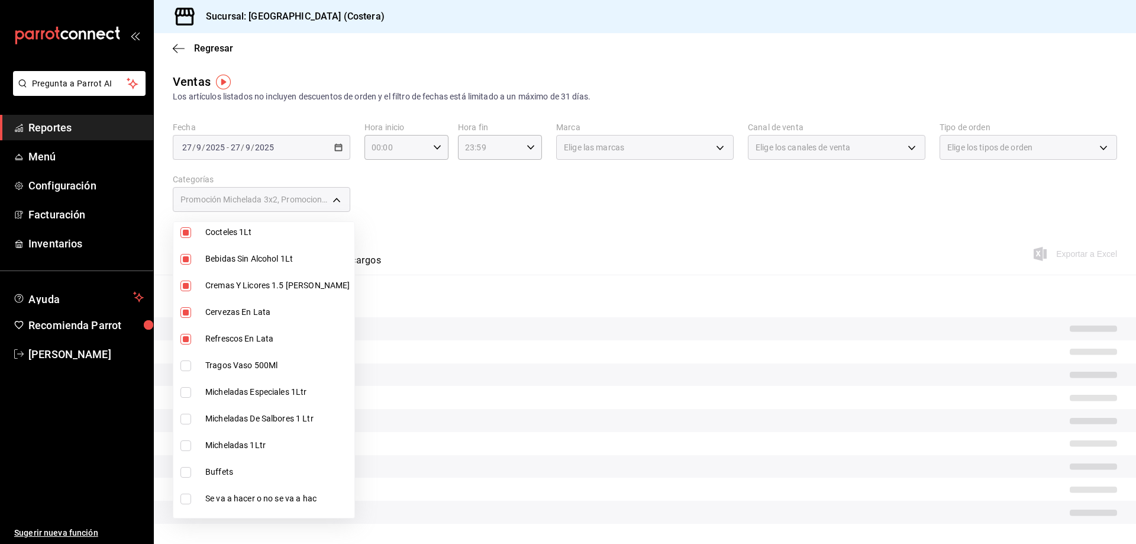
type input "f9973abf-4d50-430f-a3a0-1be1e9b440c3,4500806b-e482-404f-ace7-b7714d25f1ae,7e7b7…"
click at [184, 366] on input "checkbox" at bounding box center [186, 365] width 11 height 11
checkbox input "true"
click at [185, 394] on input "checkbox" at bounding box center [186, 392] width 11 height 11
checkbox input "true"
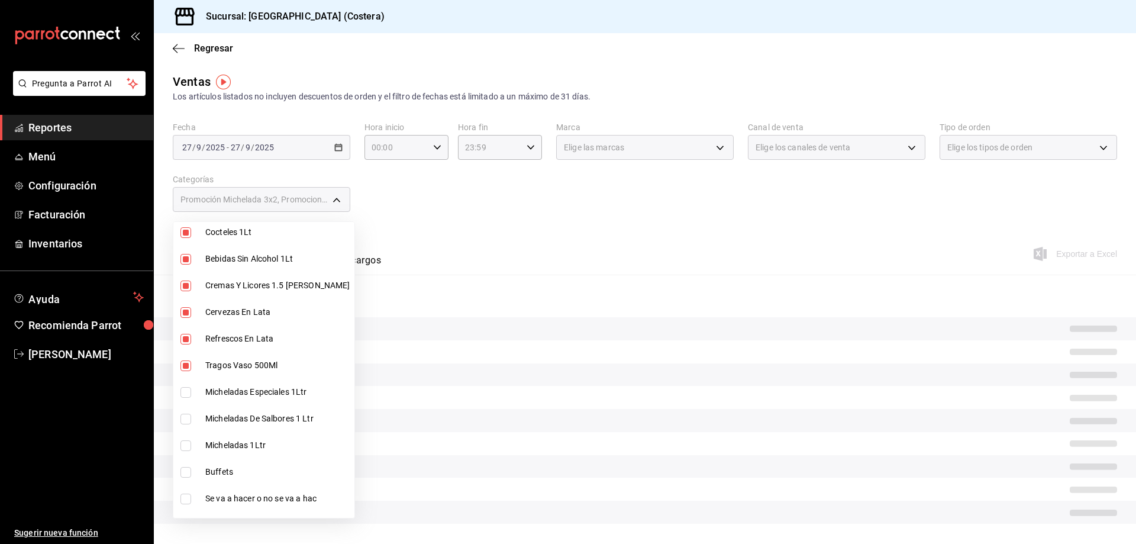
type input "f9973abf-4d50-430f-a3a0-1be1e9b440c3,4500806b-e482-404f-ace7-b7714d25f1ae,7e7b7…"
click at [188, 423] on input "checkbox" at bounding box center [186, 419] width 11 height 11
checkbox input "true"
click at [187, 443] on input "checkbox" at bounding box center [186, 445] width 11 height 11
checkbox input "true"
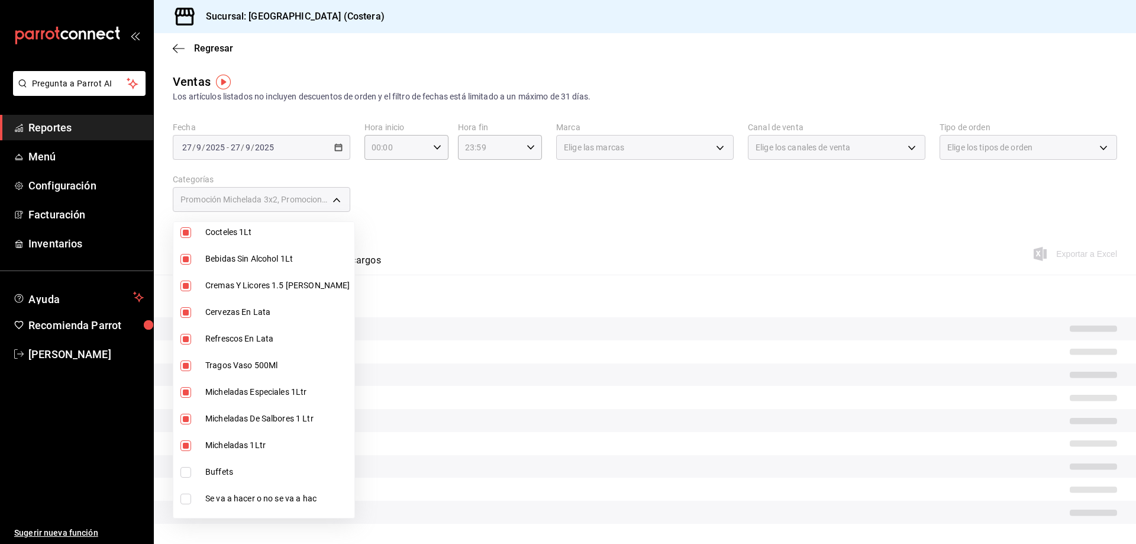
type input "f9973abf-4d50-430f-a3a0-1be1e9b440c3,4500806b-e482-404f-ace7-b7714d25f1ae,7e7b7…"
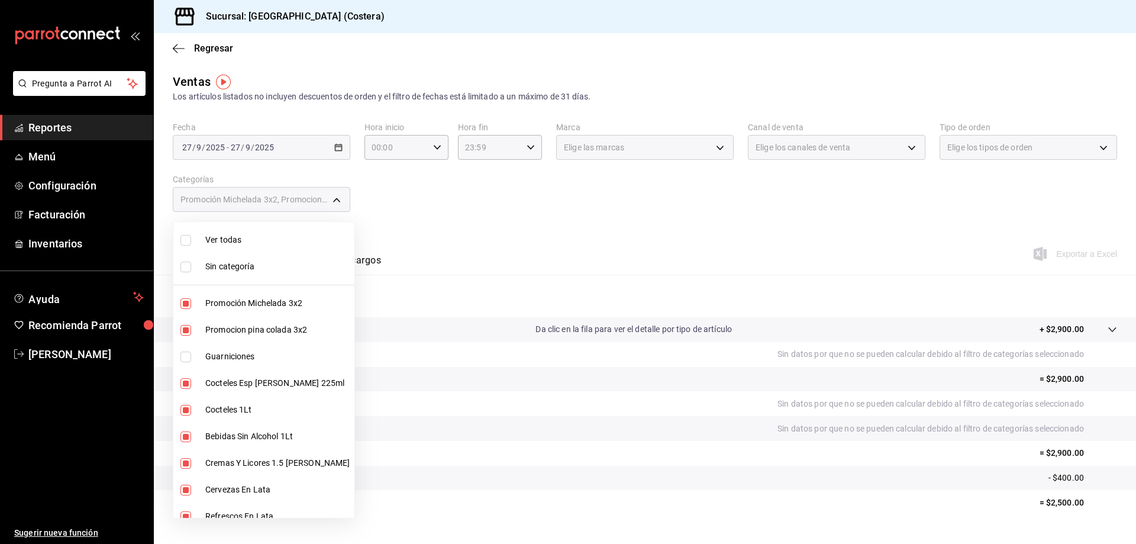
click at [485, 198] on div at bounding box center [568, 272] width 1136 height 544
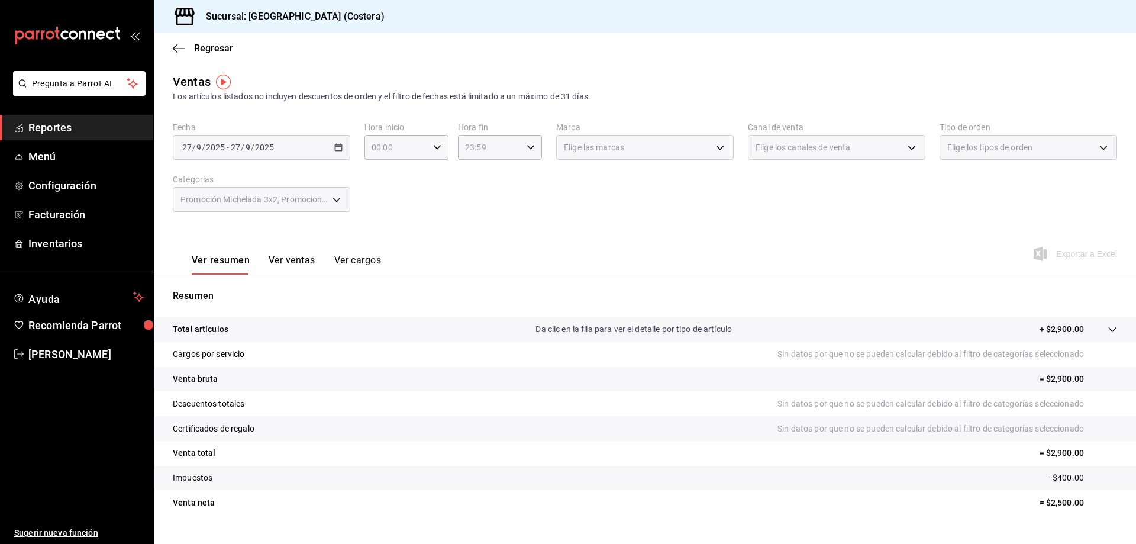
click at [291, 260] on button "Ver ventas" at bounding box center [292, 265] width 47 height 20
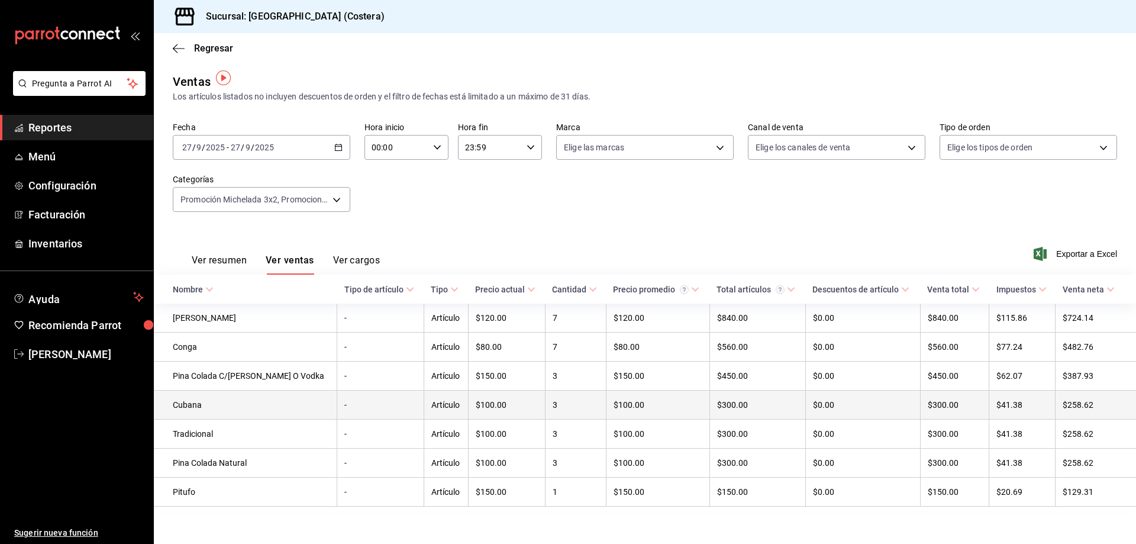
scroll to position [10, 0]
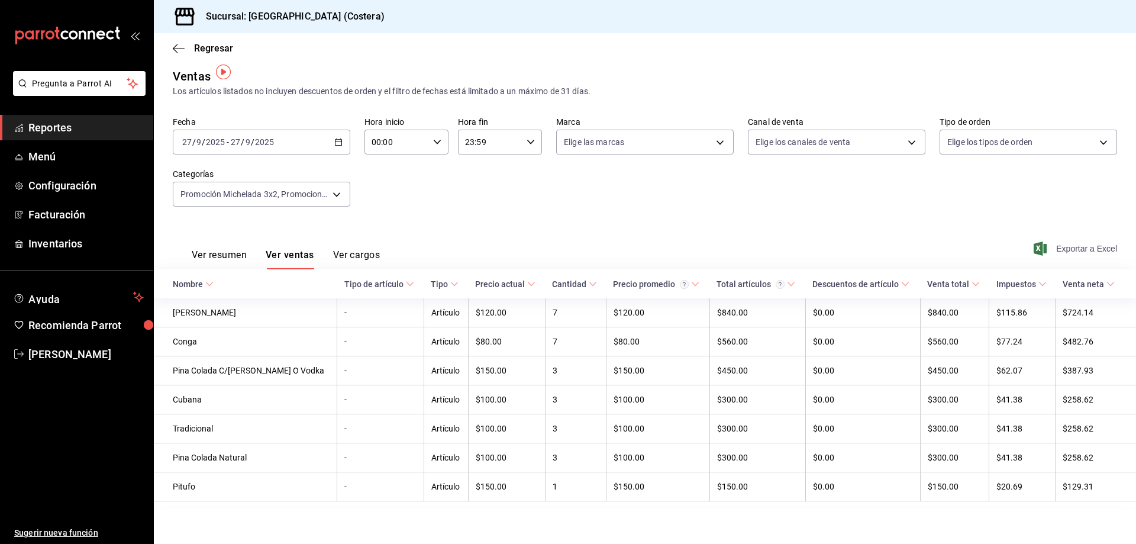
click at [1084, 248] on span "Exportar a Excel" at bounding box center [1076, 249] width 81 height 14
